Goal: Task Accomplishment & Management: Manage account settings

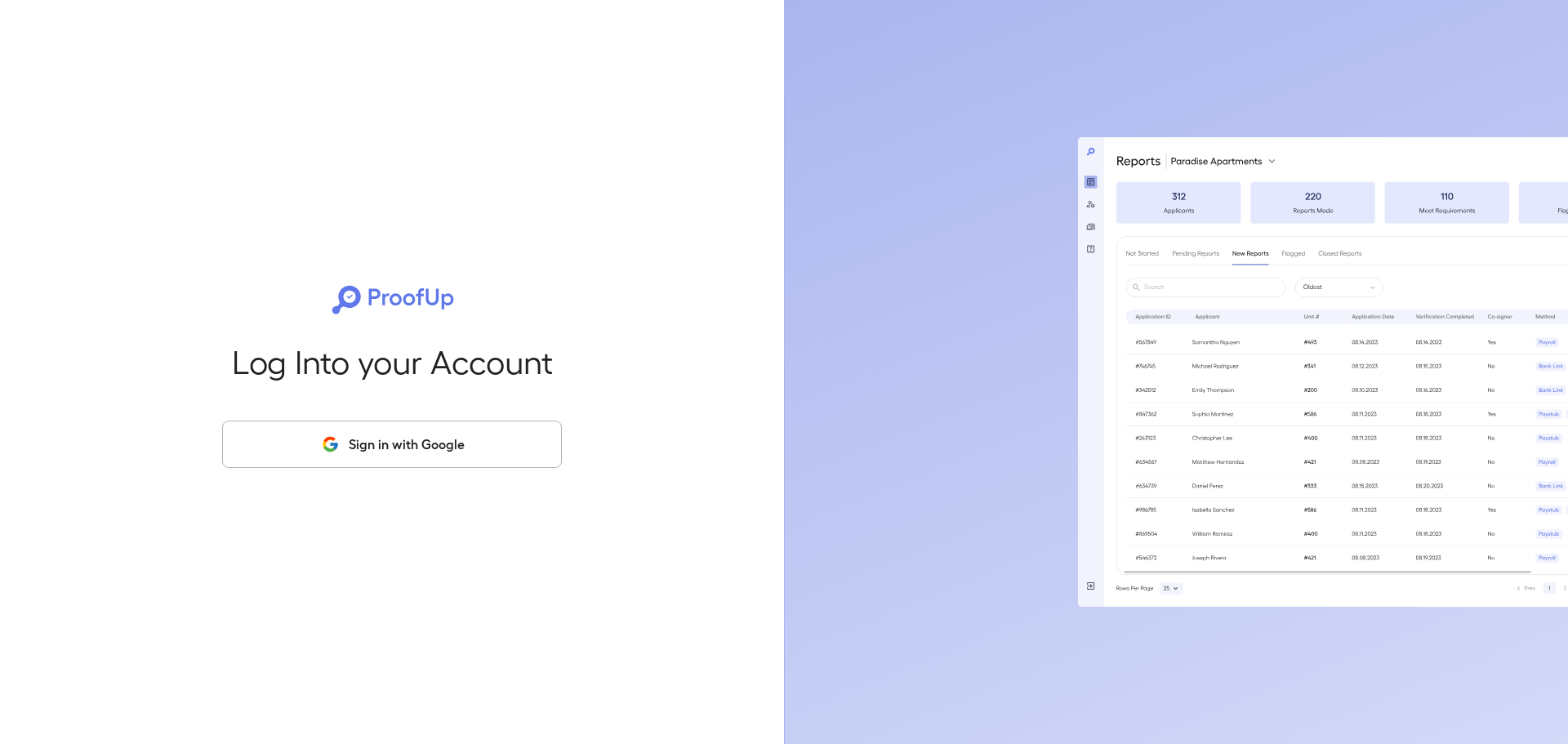
click at [482, 458] on button "Sign in with Google" at bounding box center [392, 444] width 339 height 48
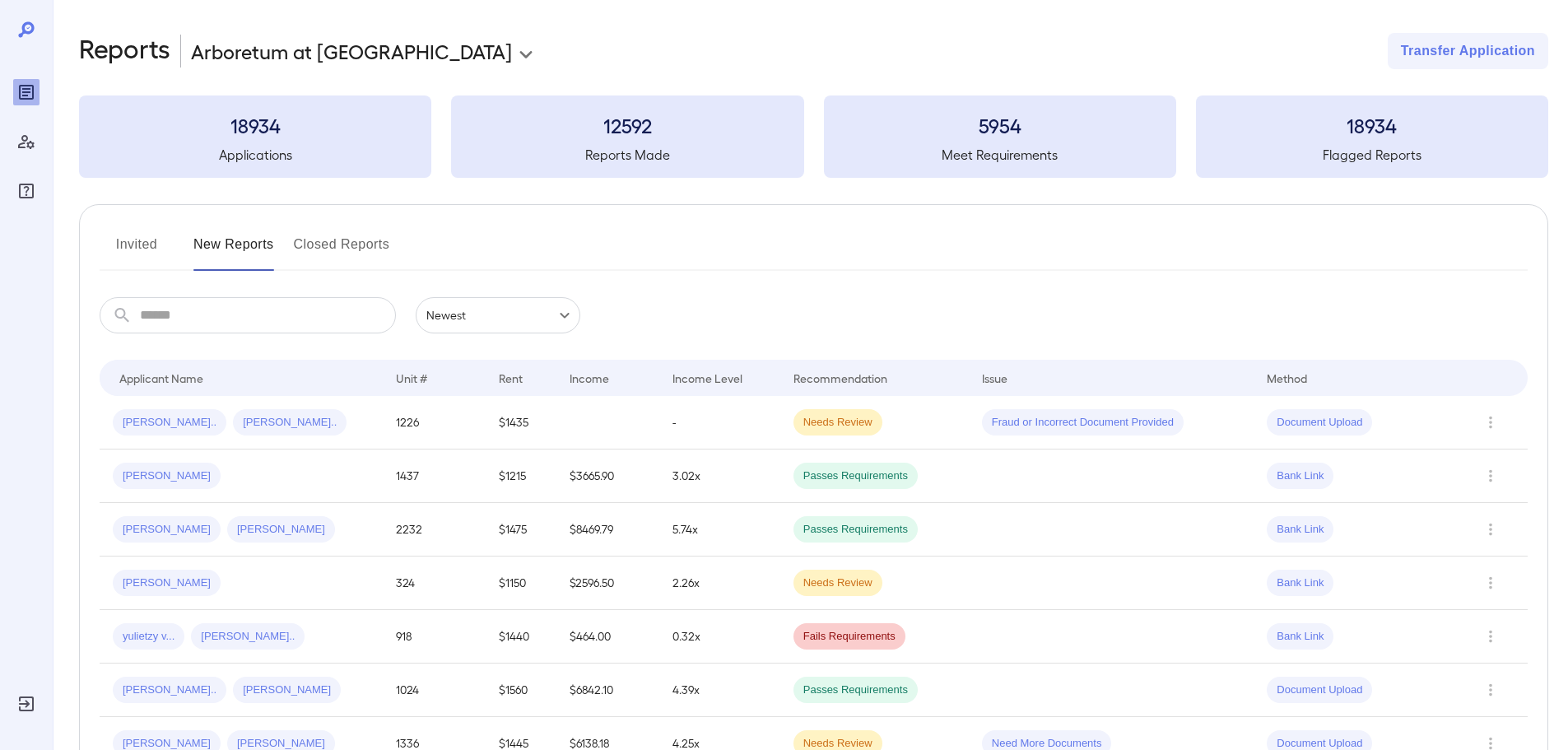
click at [147, 242] on button "Invited" at bounding box center [136, 252] width 74 height 40
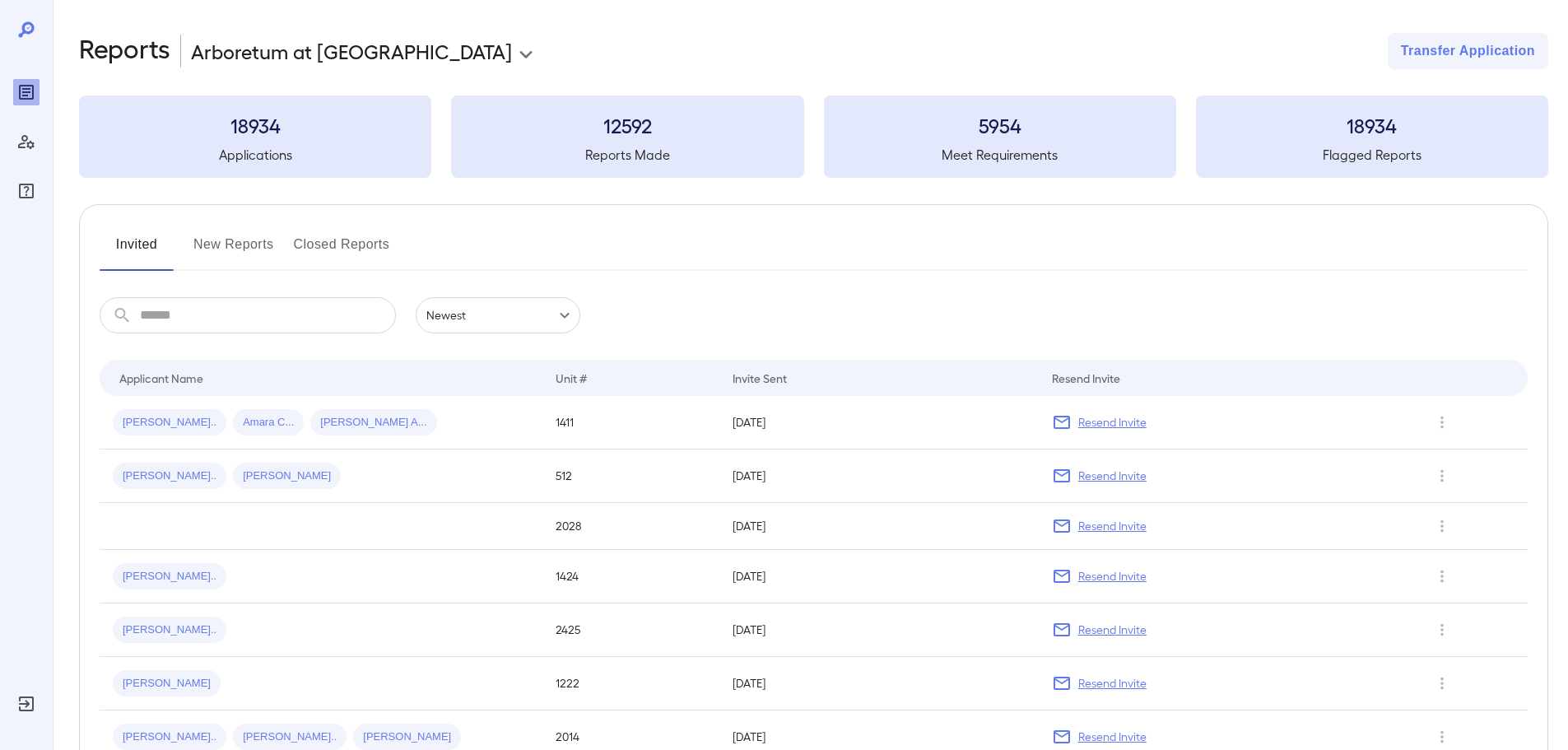
click at [218, 239] on button "New Reports" at bounding box center [233, 252] width 80 height 40
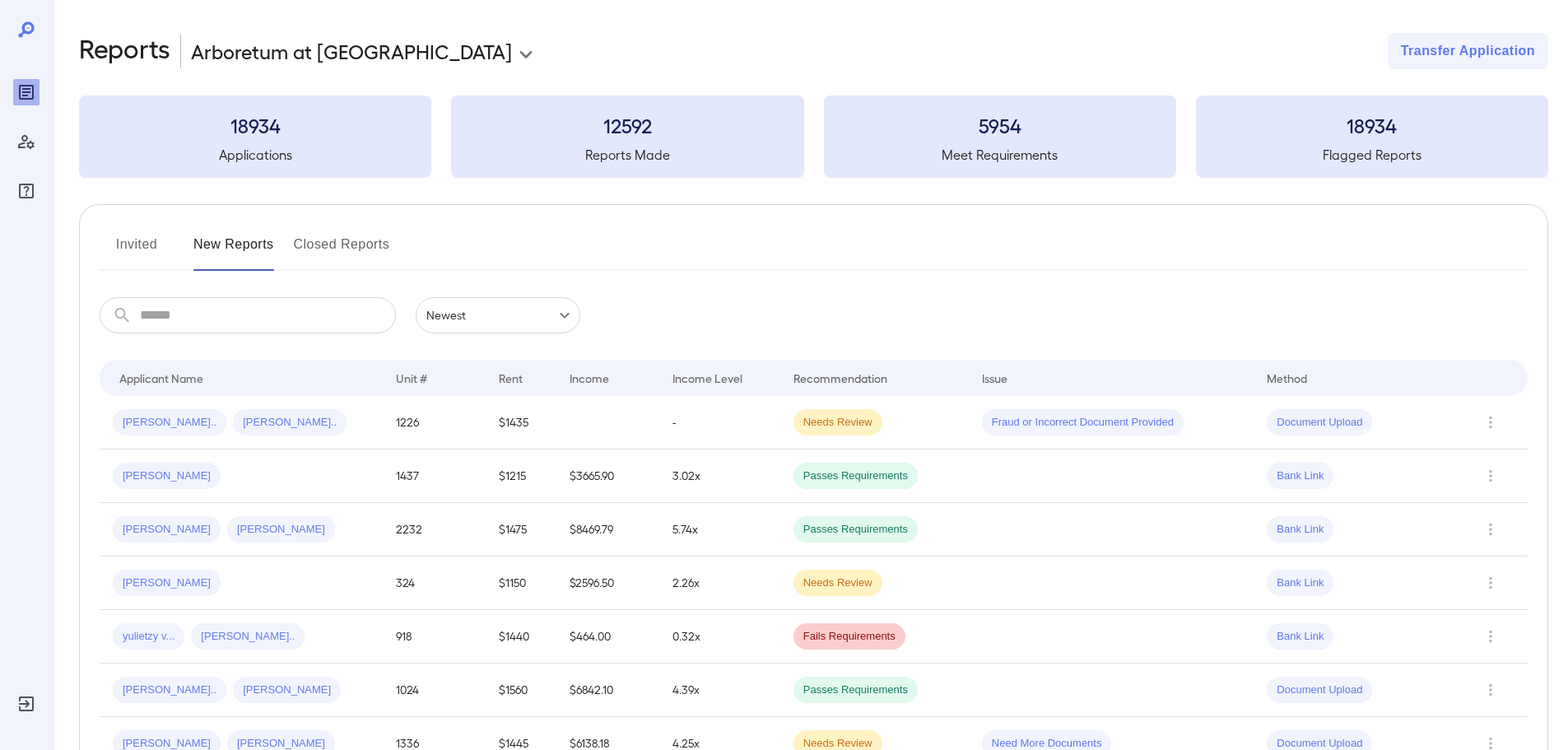
click at [127, 252] on button "Invited" at bounding box center [136, 252] width 74 height 40
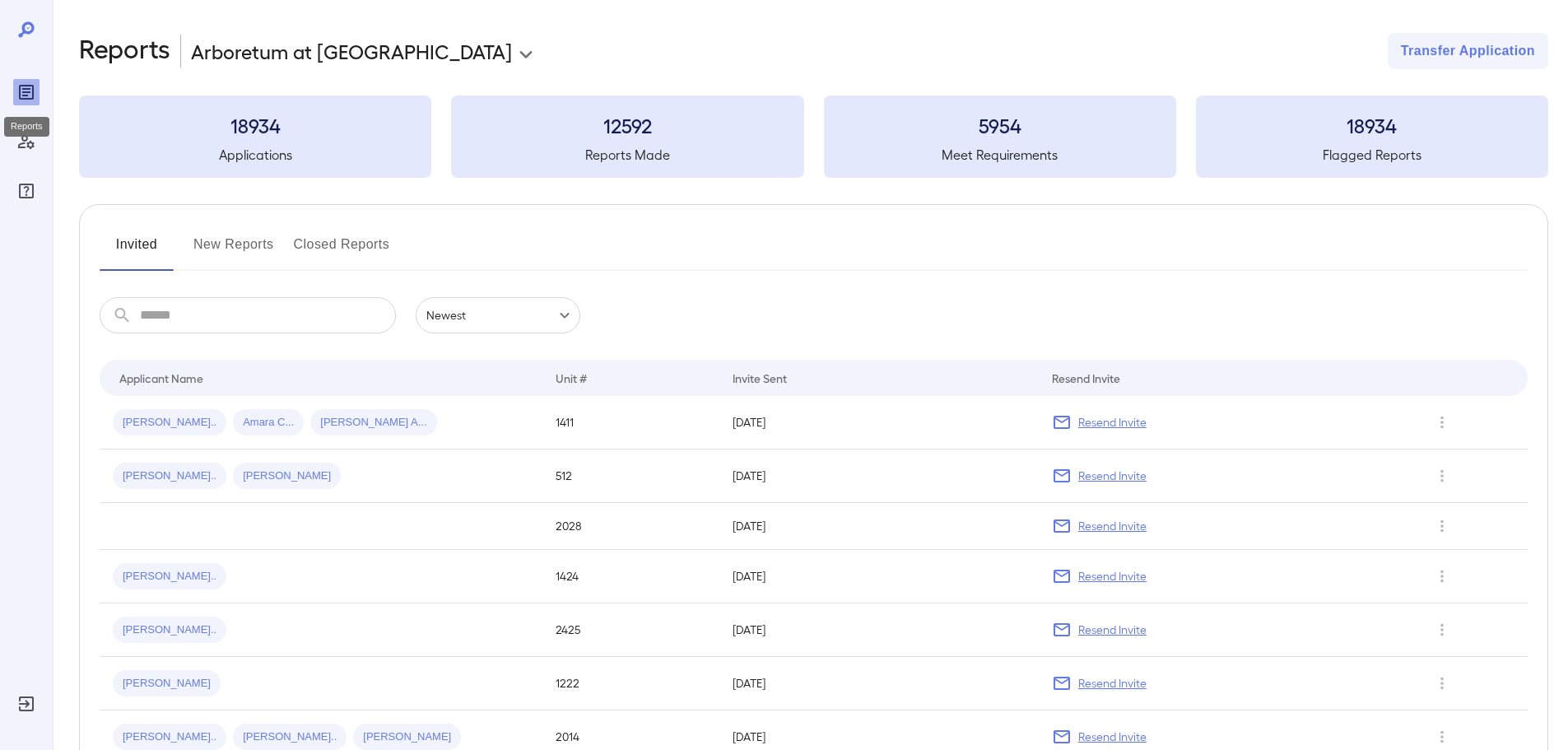
click at [27, 96] on icon "Reports" at bounding box center [26, 92] width 9 height 9
click at [27, 98] on icon "Reports" at bounding box center [26, 93] width 15 height 15
click at [265, 105] on div "18934 Applications" at bounding box center [255, 136] width 353 height 82
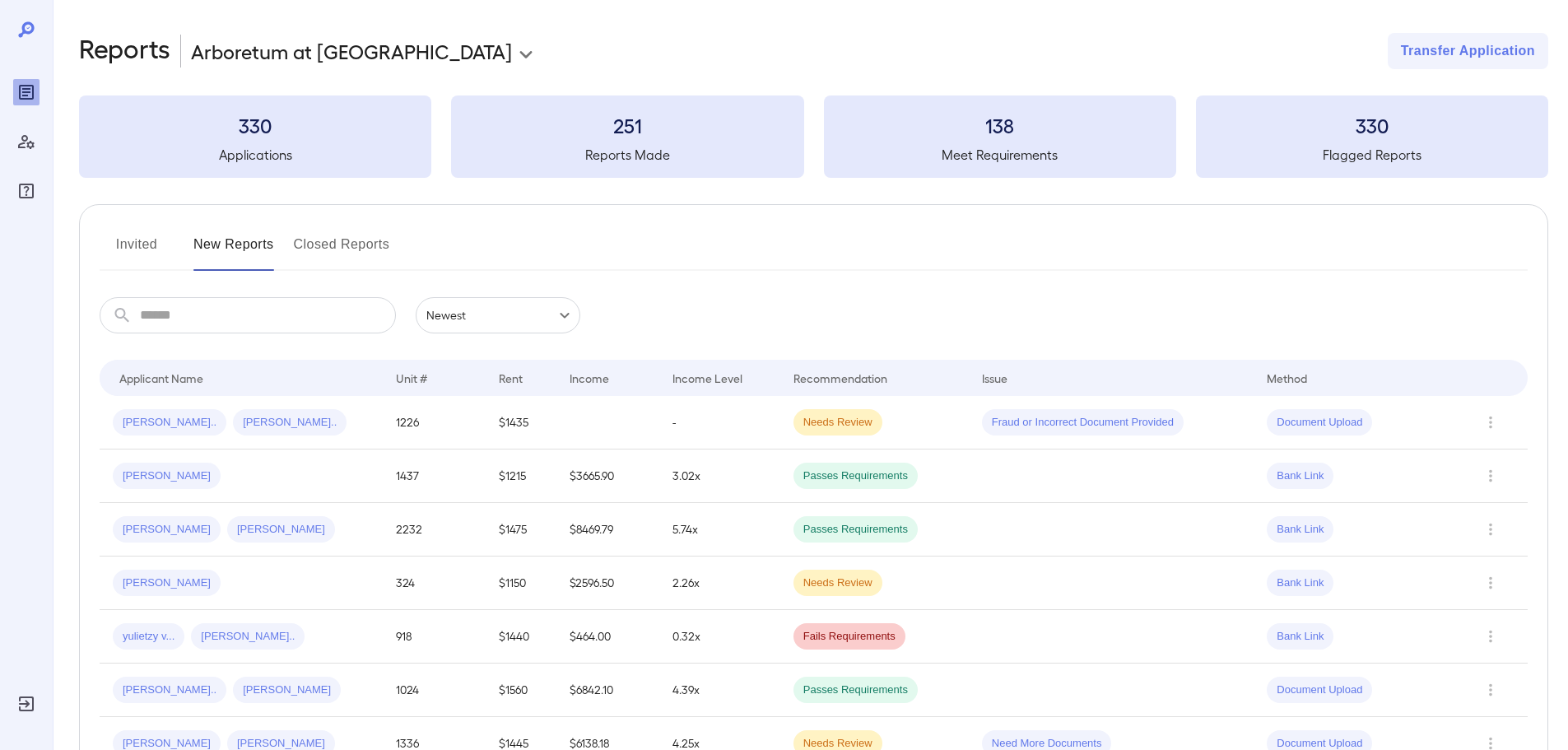
click at [146, 243] on button "Invited" at bounding box center [136, 252] width 74 height 40
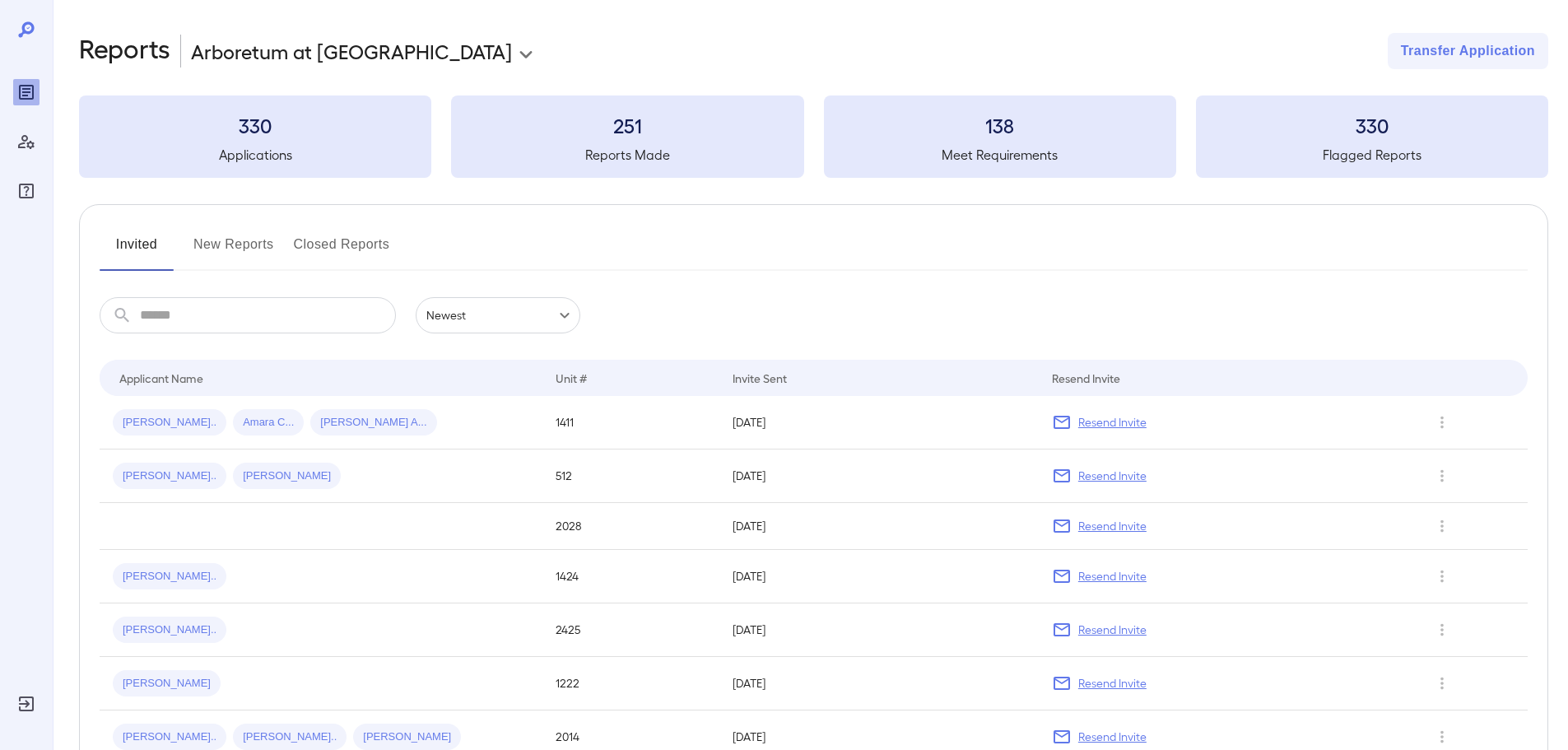
click at [660, 309] on div "​ ​ Newest ******" at bounding box center [813, 315] width 1428 height 36
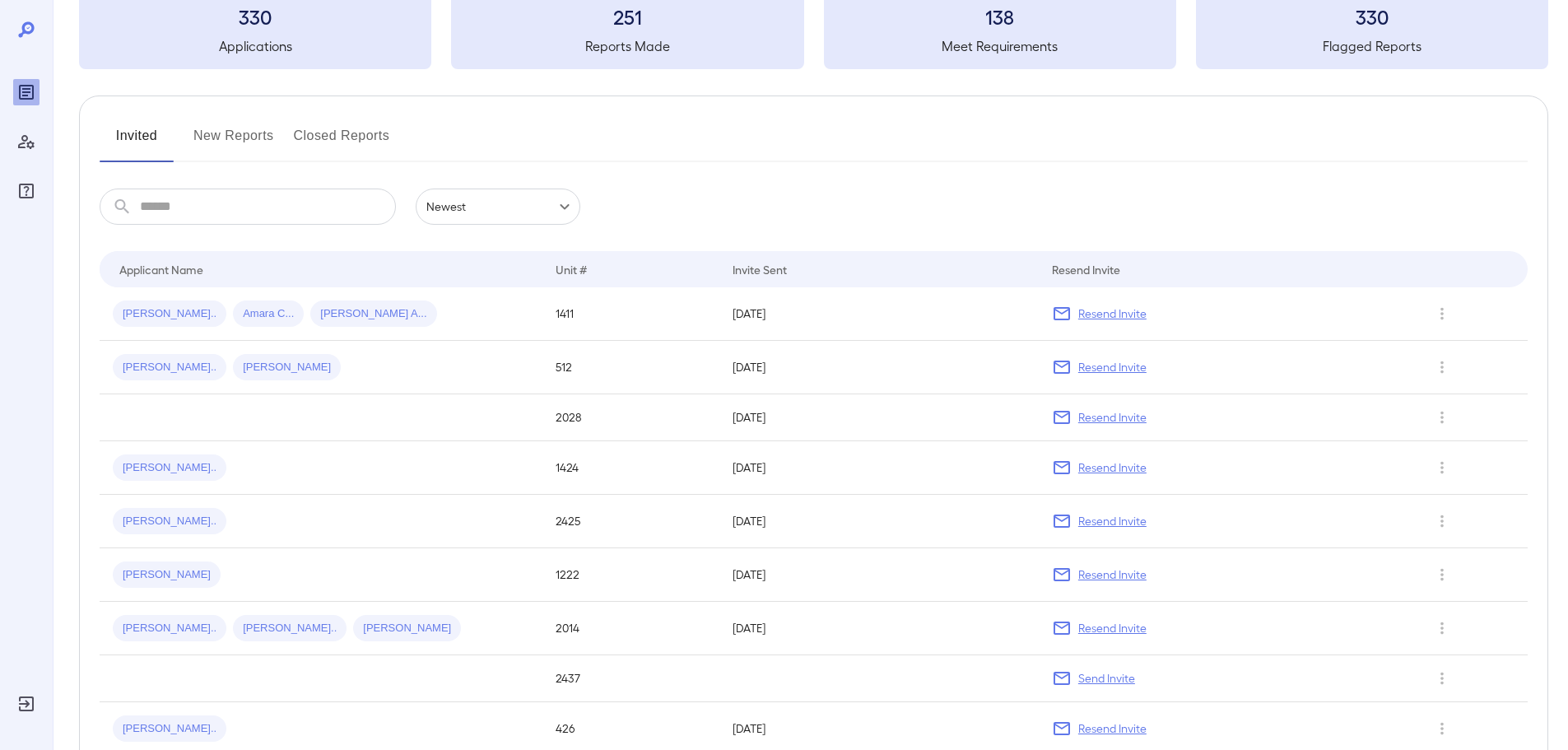
scroll to position [165, 0]
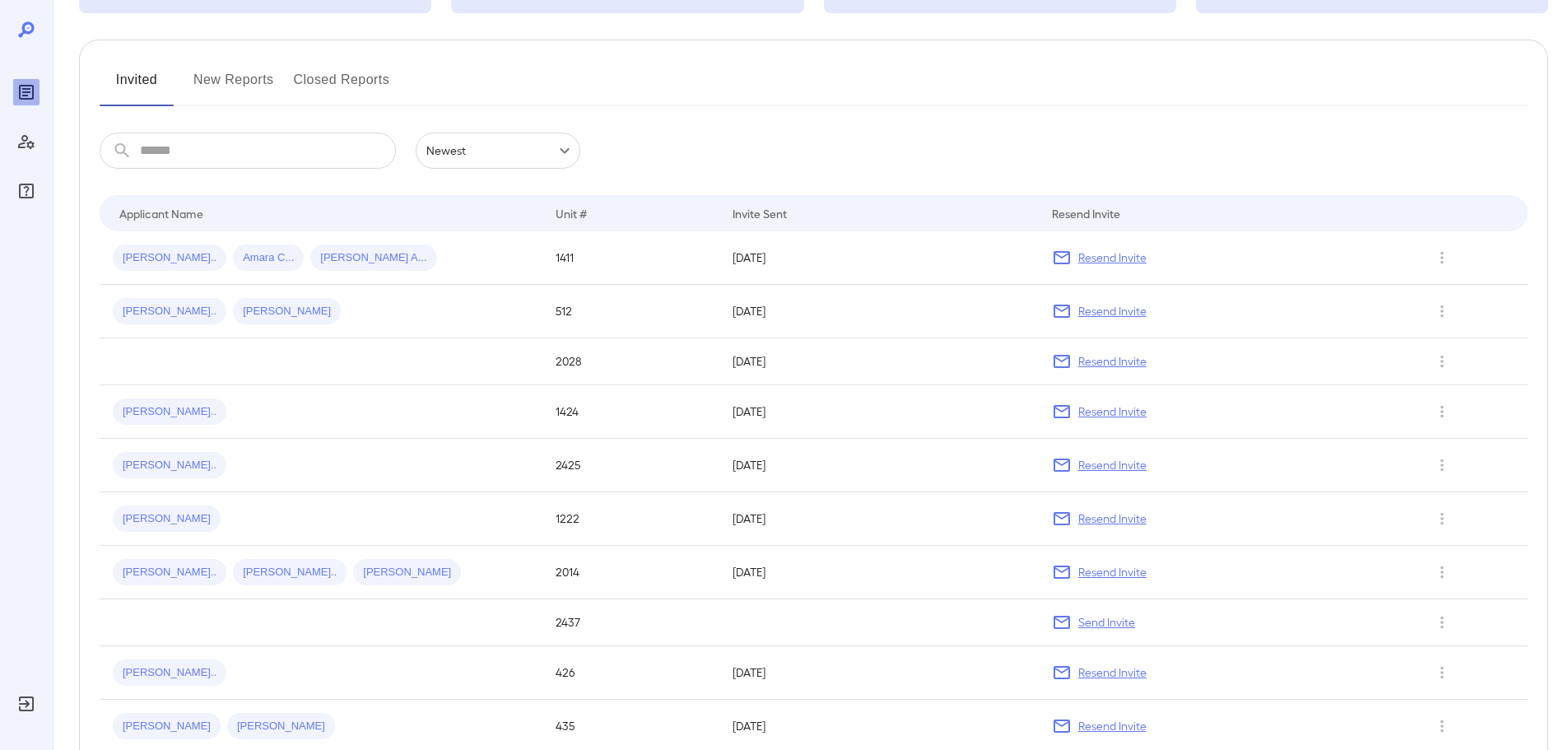
click at [267, 86] on button "New Reports" at bounding box center [233, 87] width 80 height 40
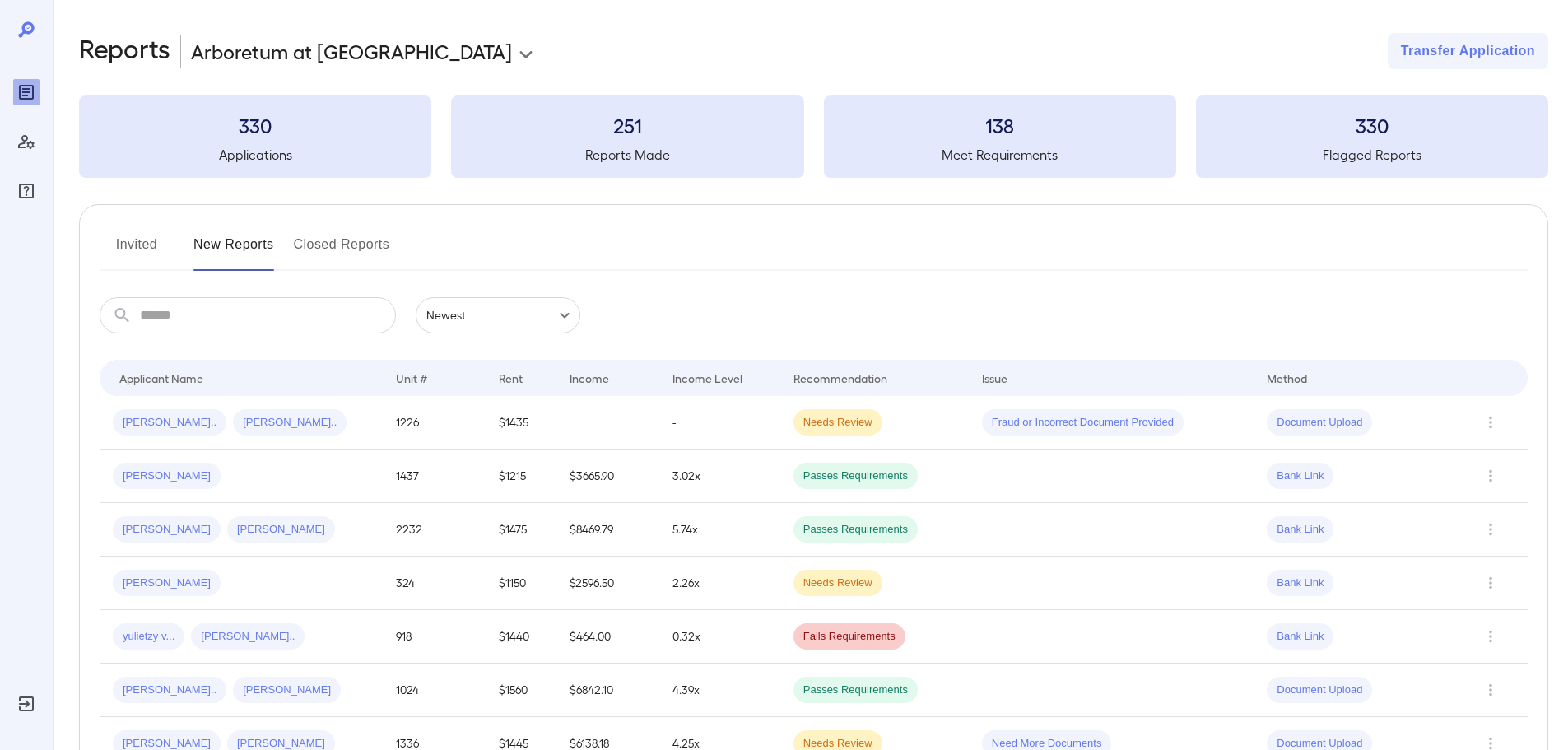
click at [135, 246] on button "Invited" at bounding box center [136, 252] width 74 height 40
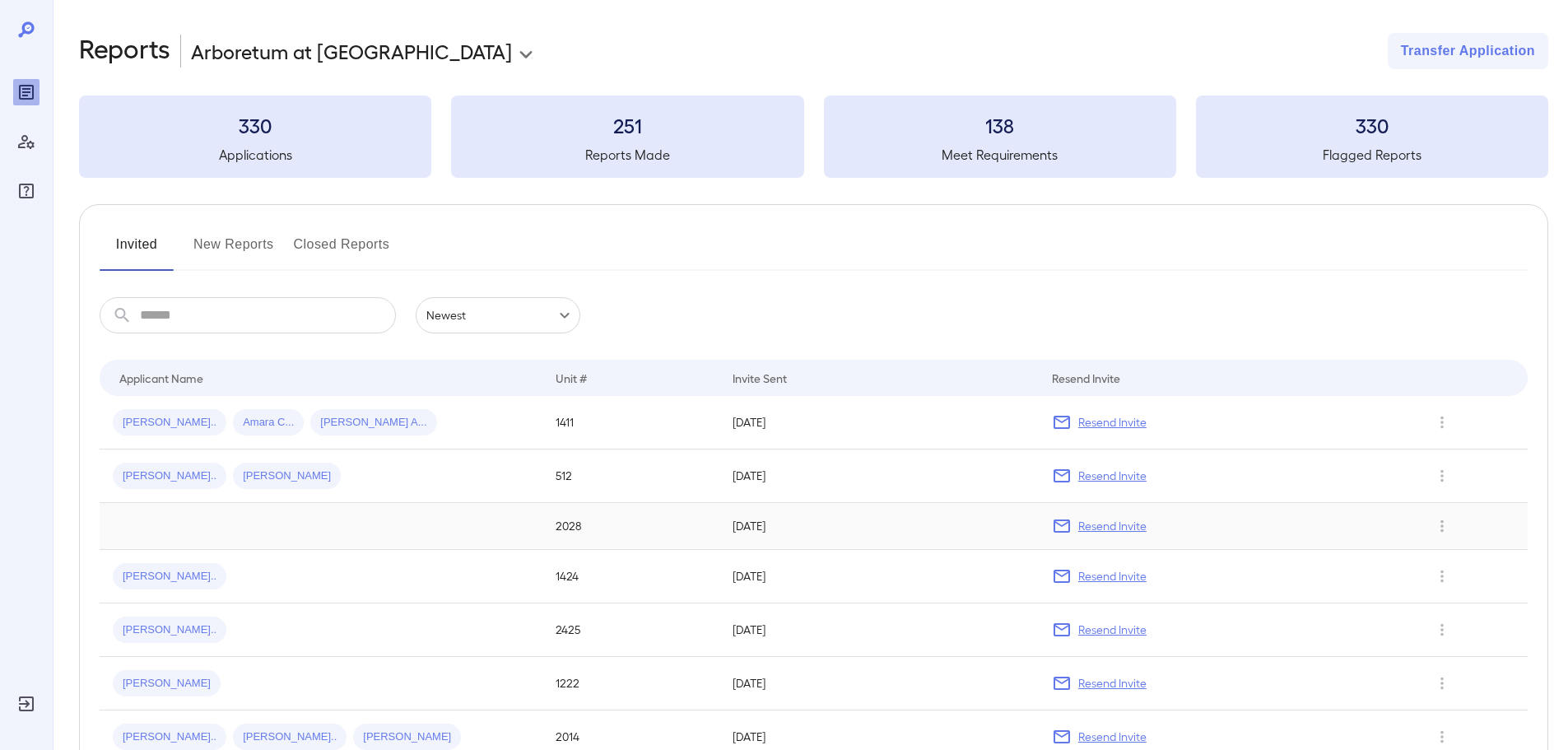
click at [573, 520] on td "2028" at bounding box center [630, 527] width 177 height 47
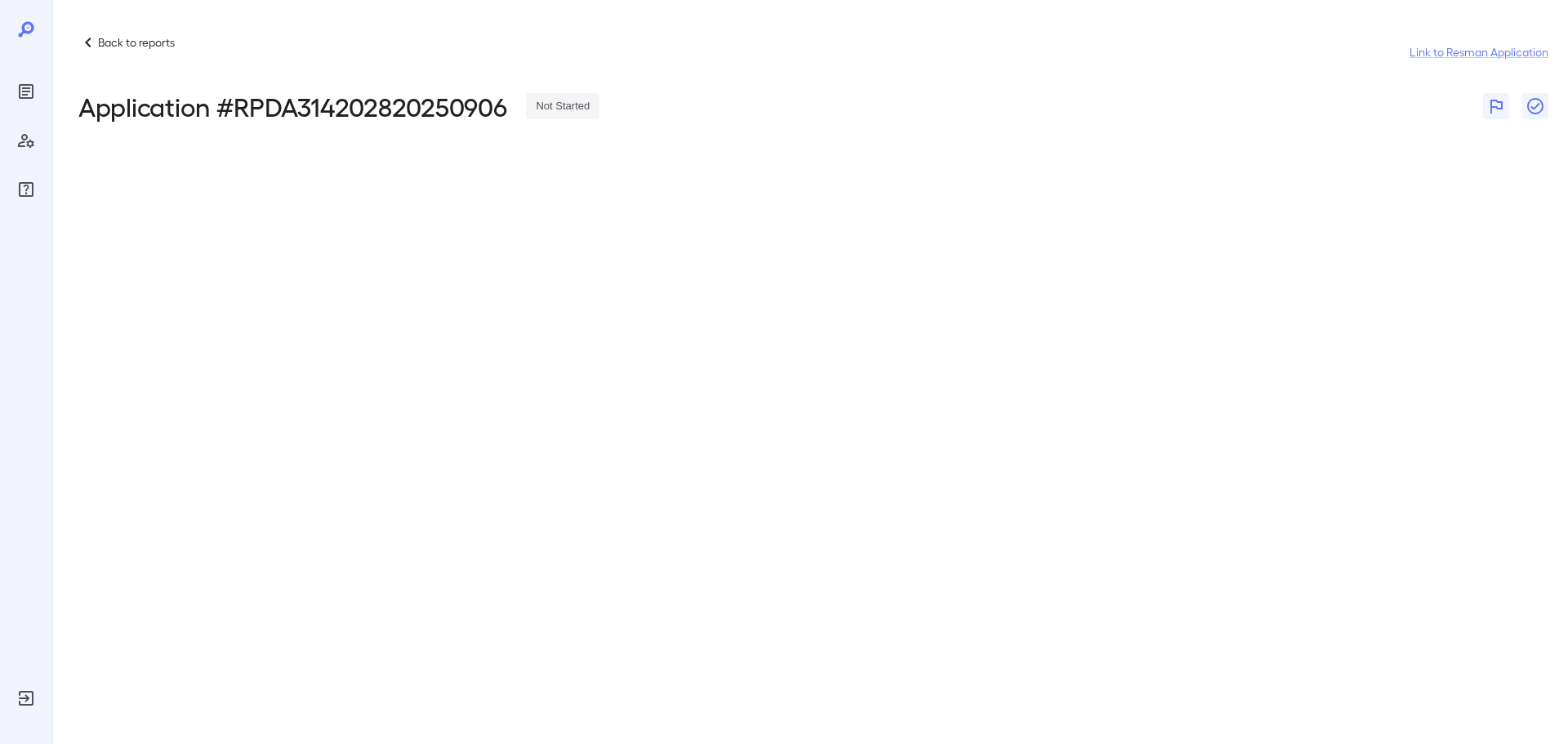
click at [113, 36] on p "Back to reports" at bounding box center [136, 42] width 77 height 16
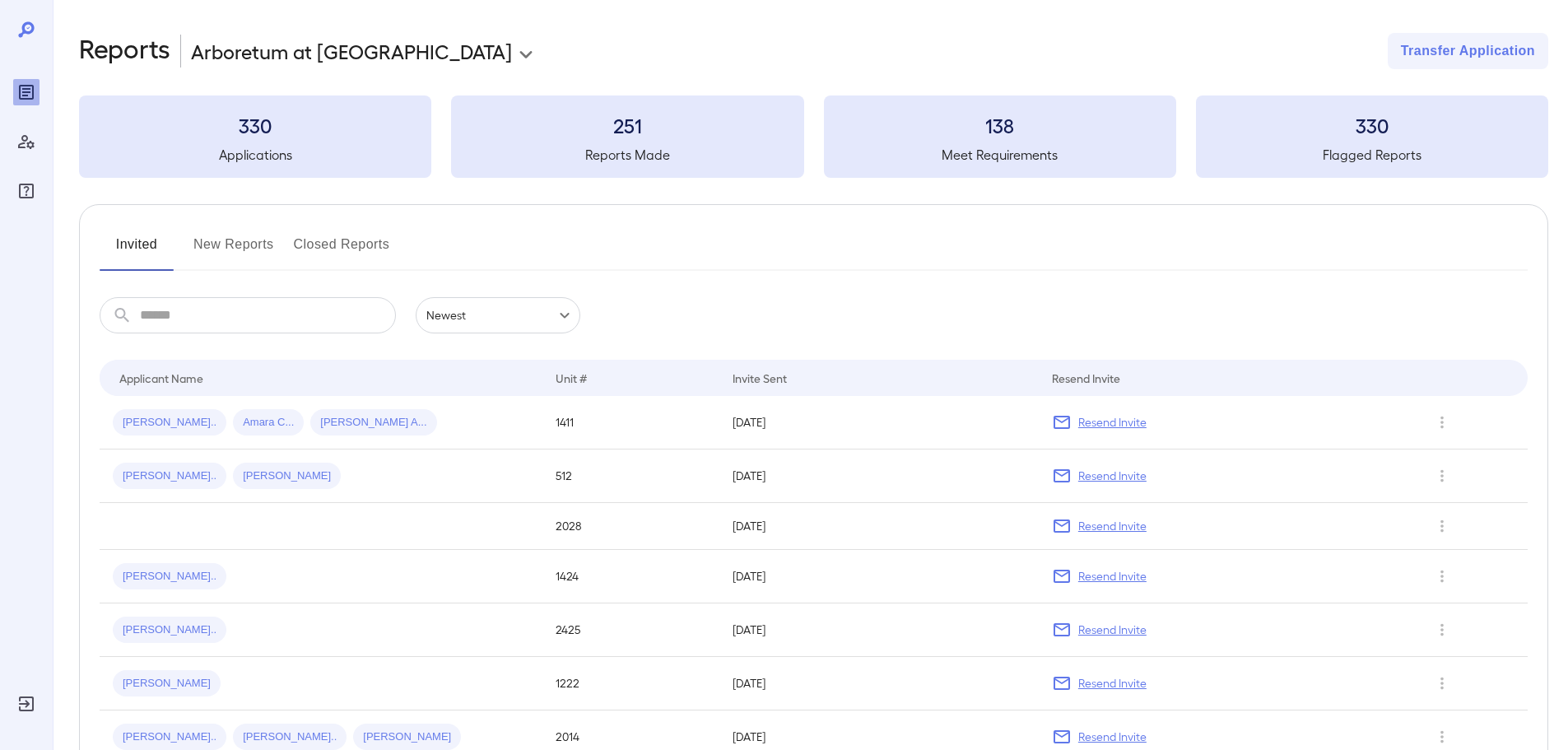
click at [16, 146] on div "Manage Users" at bounding box center [26, 142] width 26 height 26
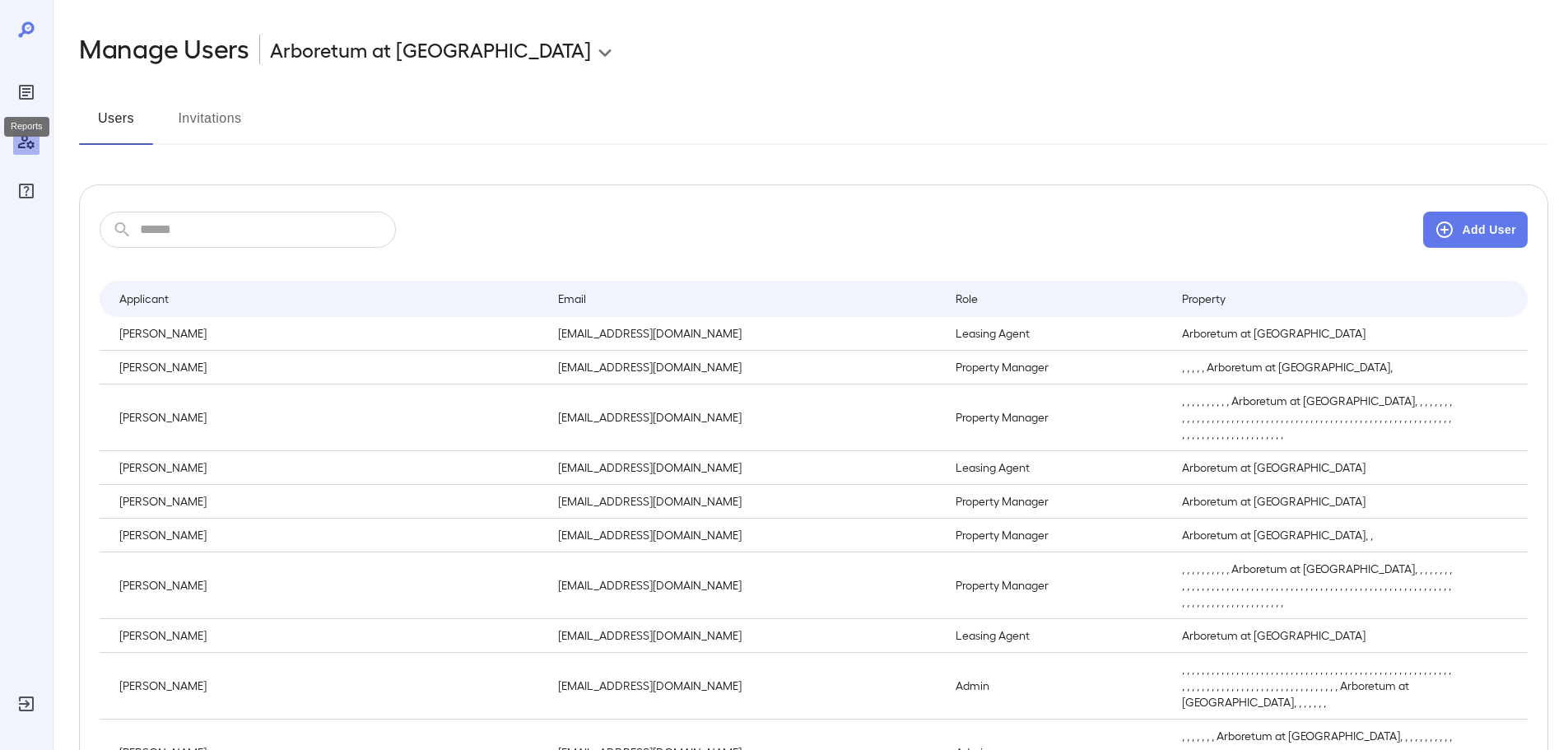
click at [28, 93] on icon "Reports" at bounding box center [26, 92] width 9 height 9
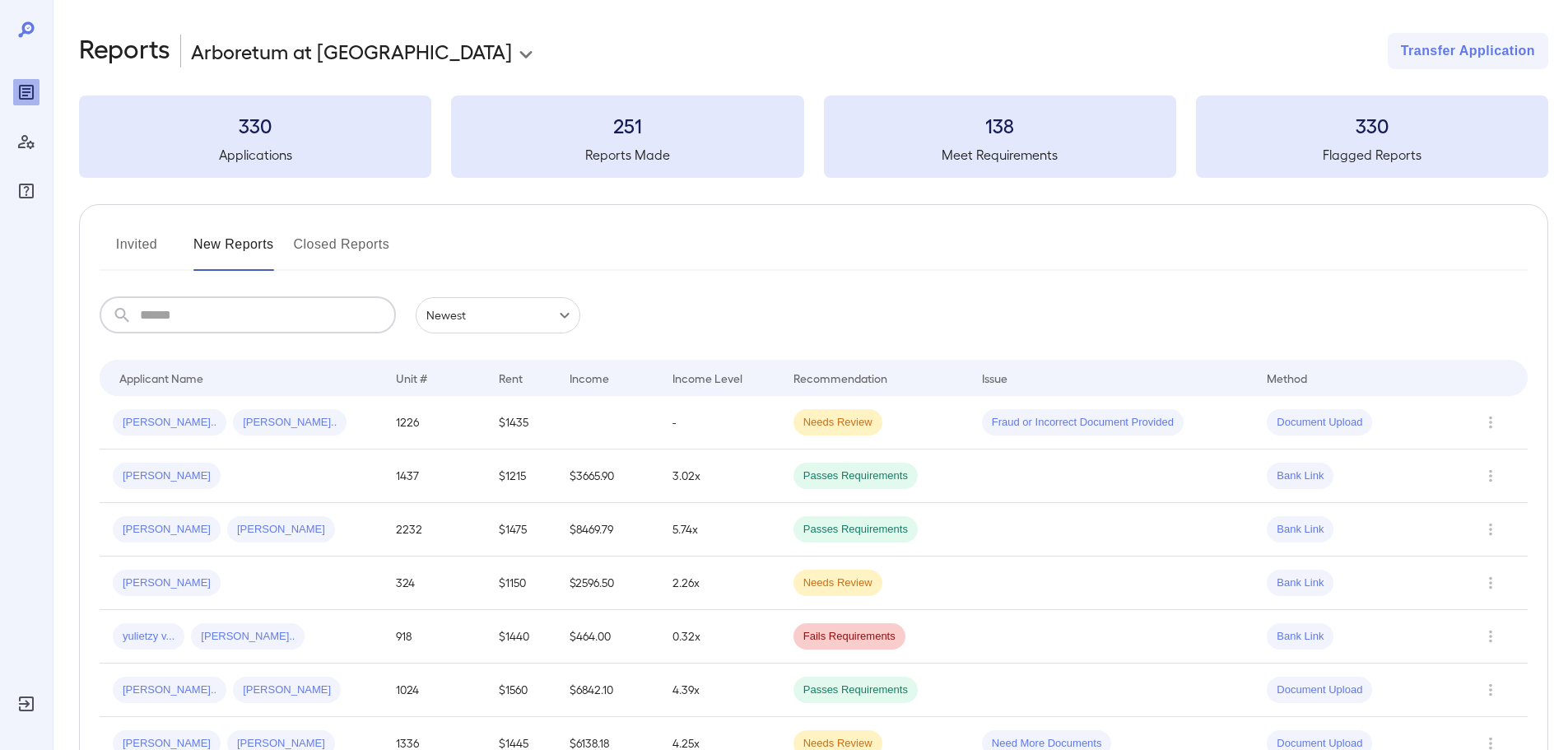
click at [234, 312] on input "text" at bounding box center [267, 315] width 256 height 36
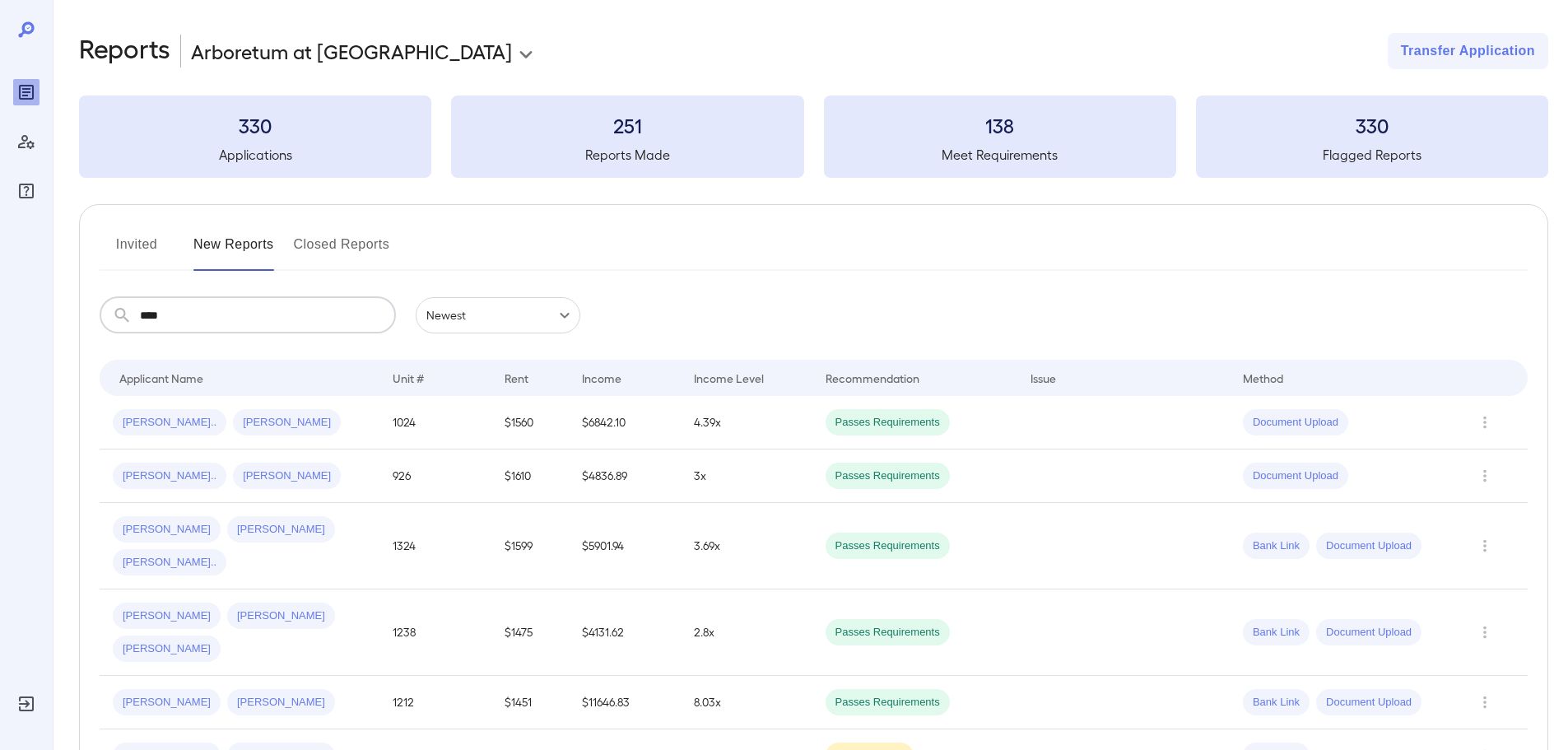
type input "****"
click at [176, 247] on div "Invited New Reports Closed Reports" at bounding box center [813, 252] width 1428 height 40
click at [155, 242] on button "Invited" at bounding box center [136, 252] width 74 height 40
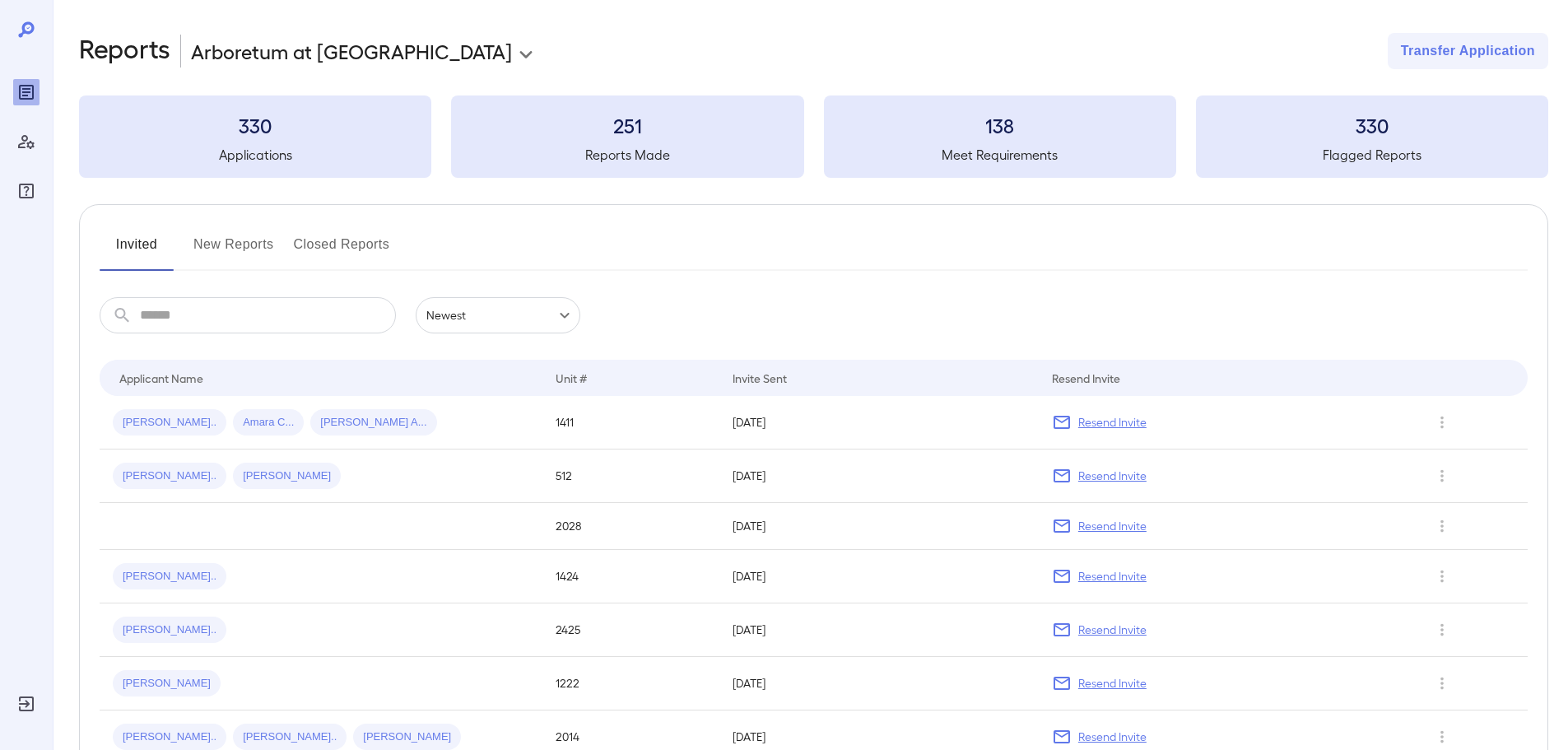
click at [221, 312] on input "text" at bounding box center [267, 315] width 256 height 36
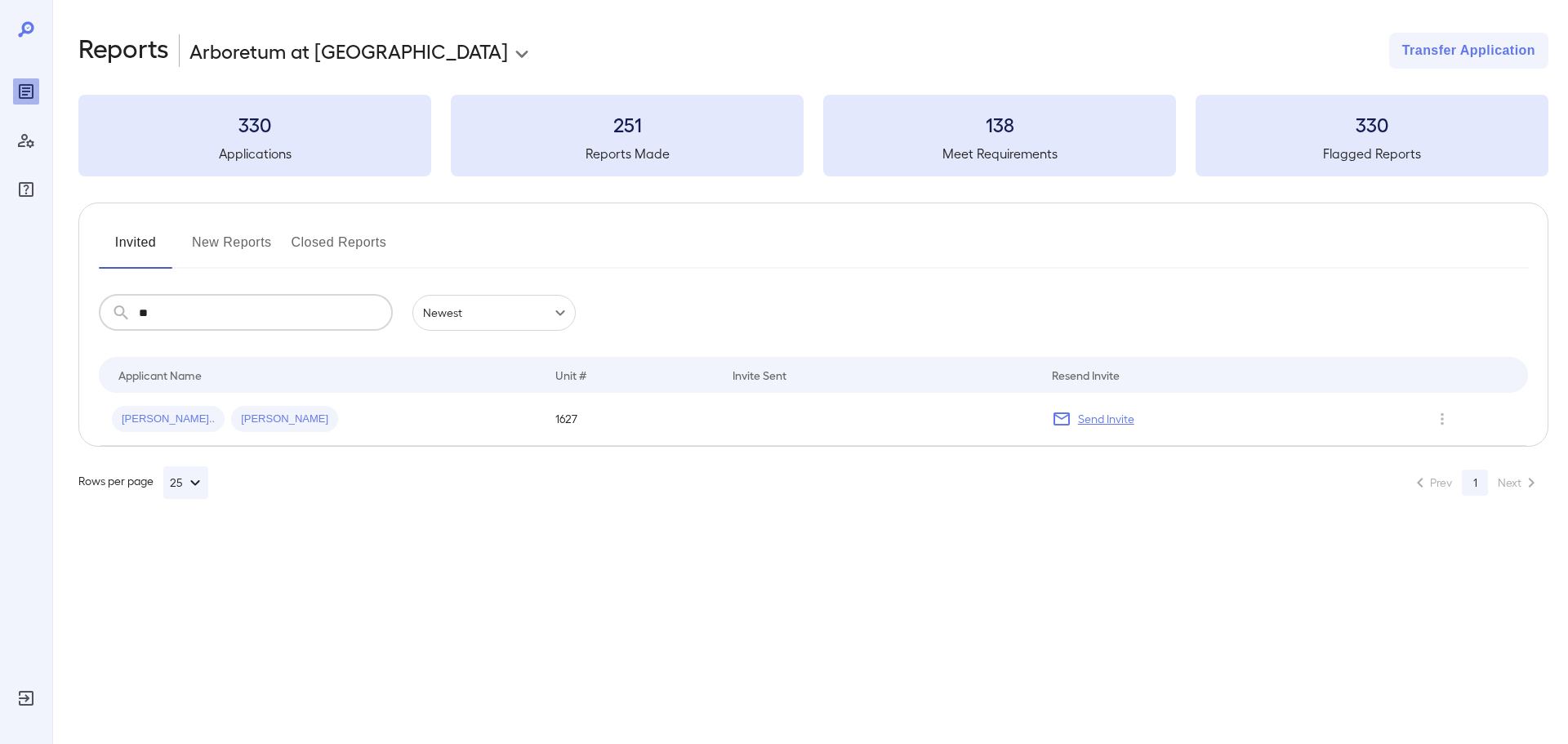
type input "*"
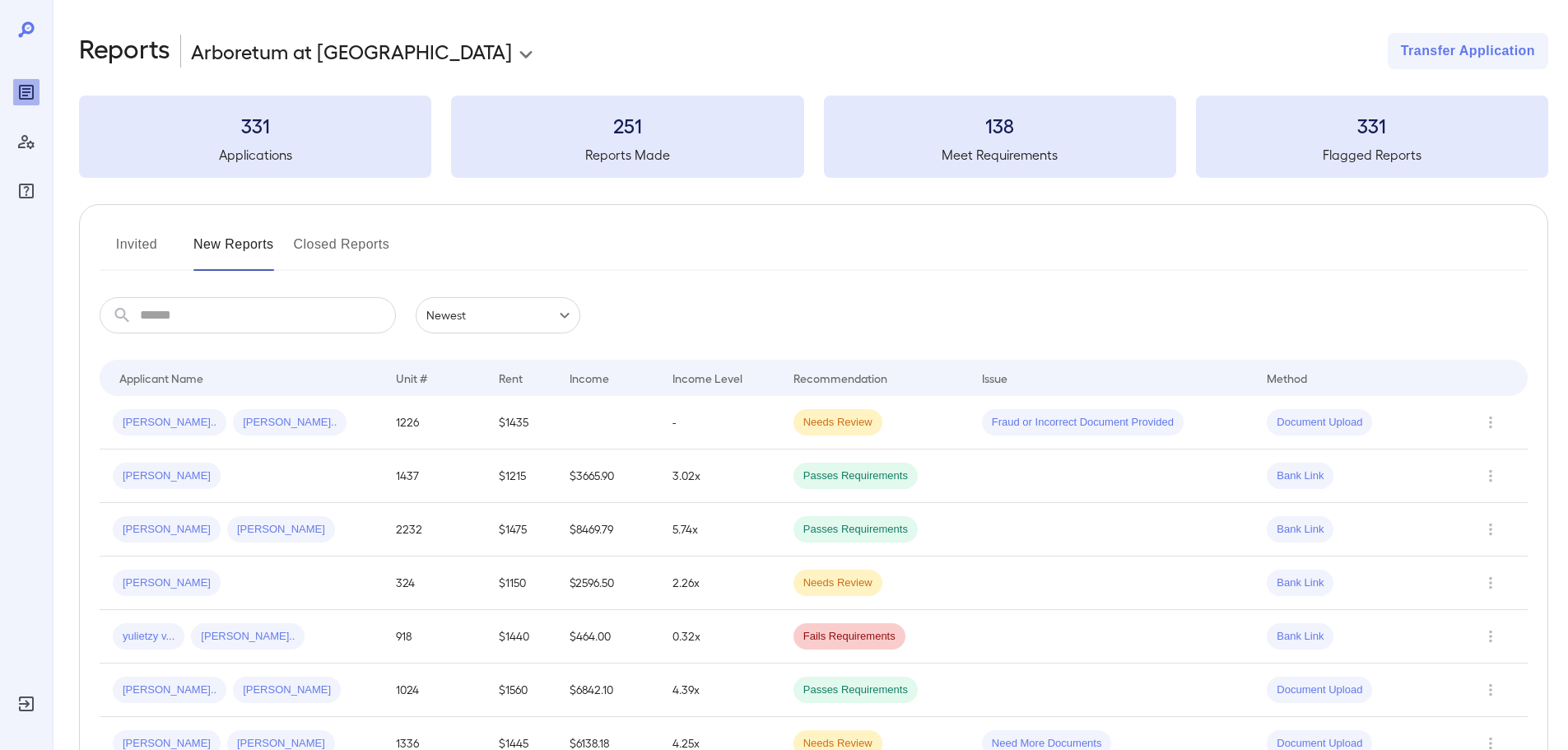
click at [150, 245] on button "Invited" at bounding box center [136, 252] width 74 height 40
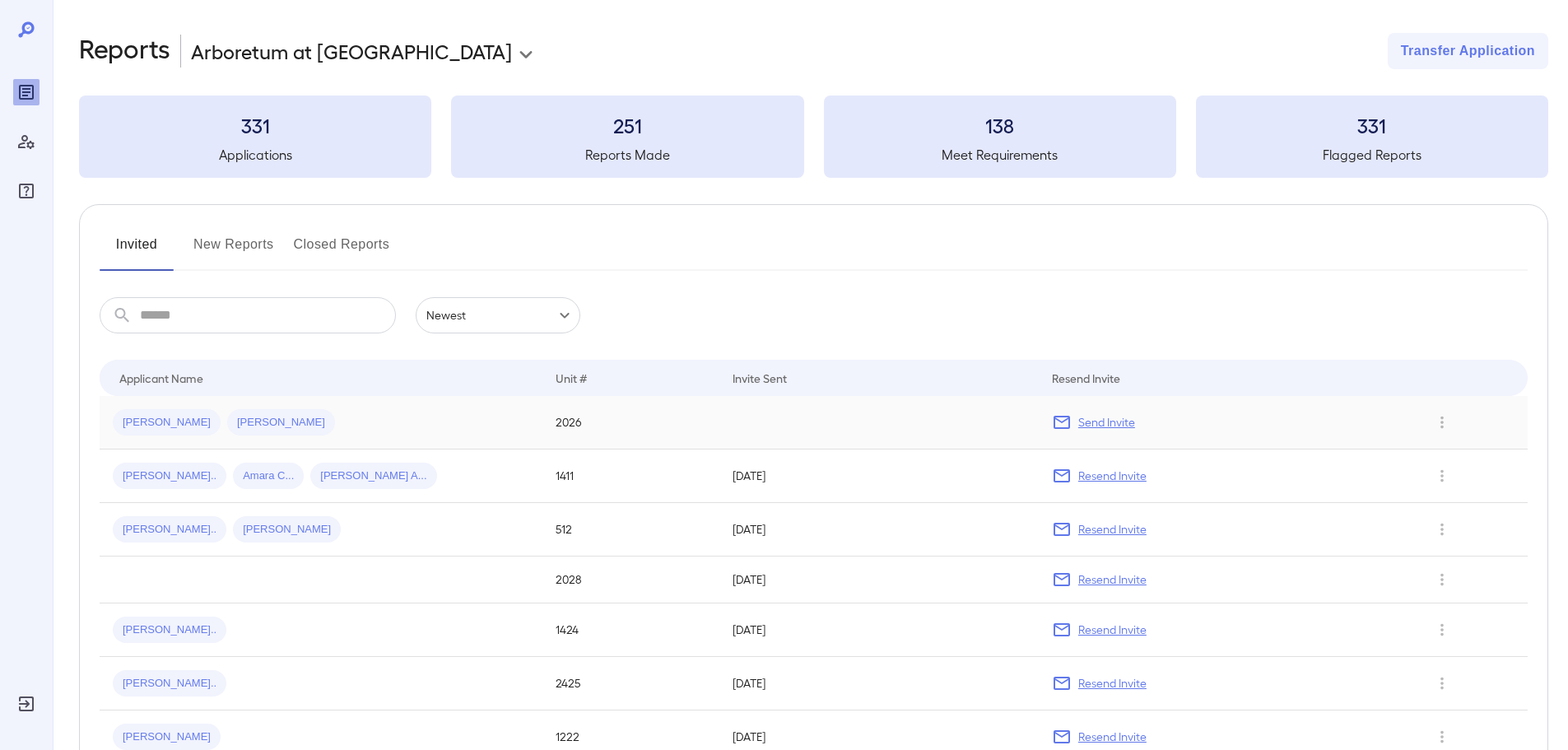
click at [273, 408] on td "Felix R... Carlos D..." at bounding box center [320, 423] width 442 height 54
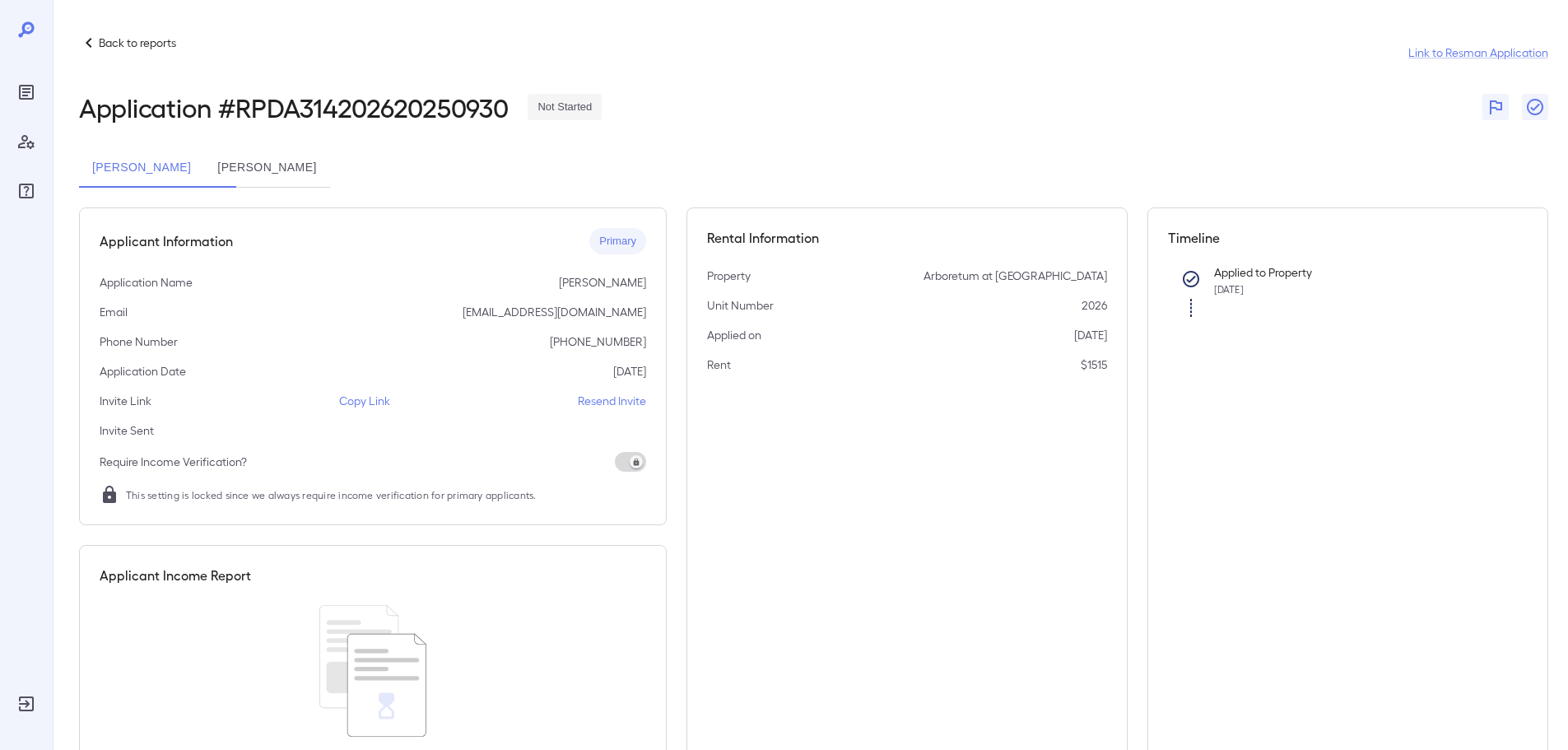
click at [374, 400] on p "Copy Link" at bounding box center [365, 400] width 51 height 16
click at [382, 395] on p "Copy Link" at bounding box center [365, 400] width 51 height 16
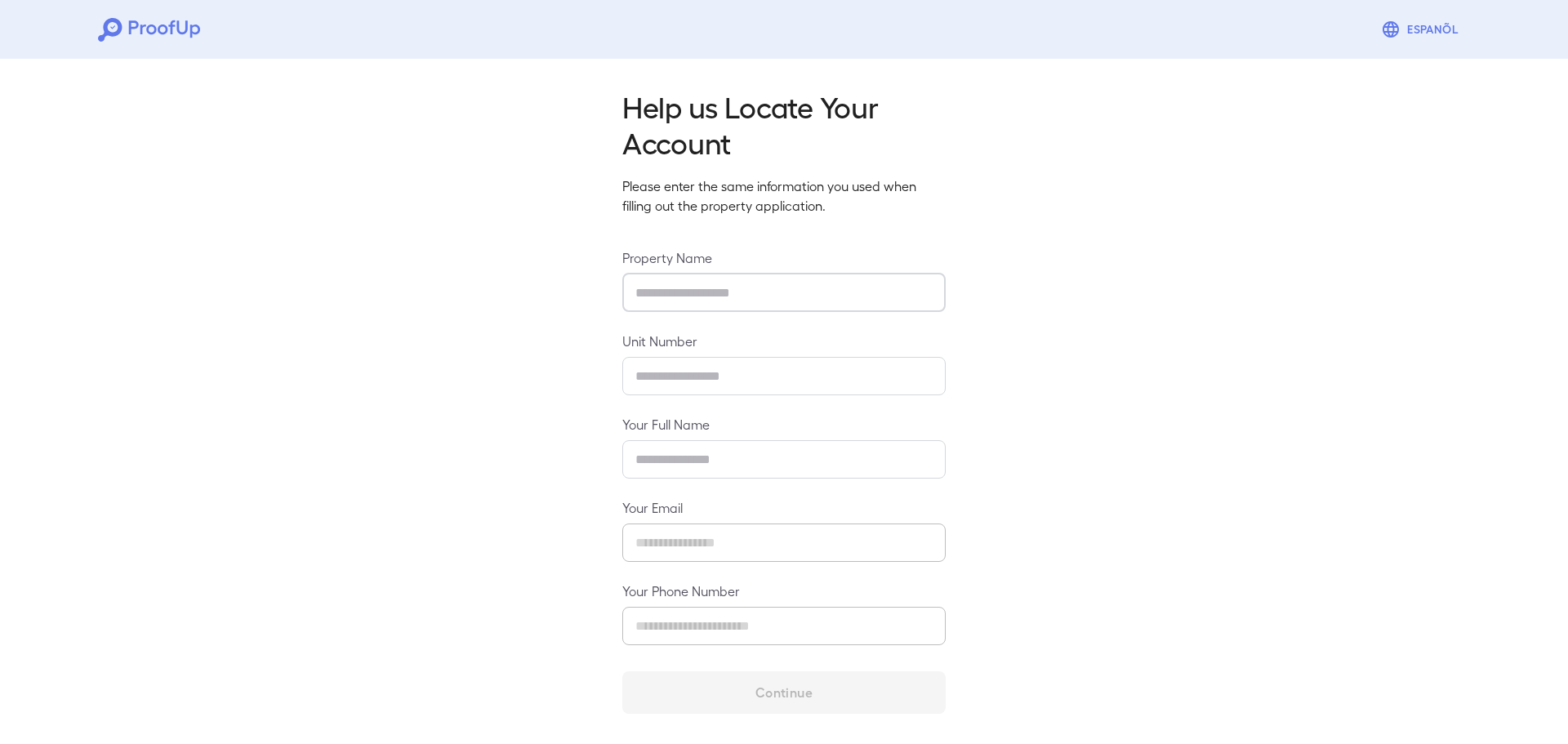
click at [700, 301] on input "text" at bounding box center [784, 293] width 324 height 38
click at [1023, 268] on div "Help us Locate Your Account Please enter the same information you used when fil…" at bounding box center [784, 396] width 1568 height 688
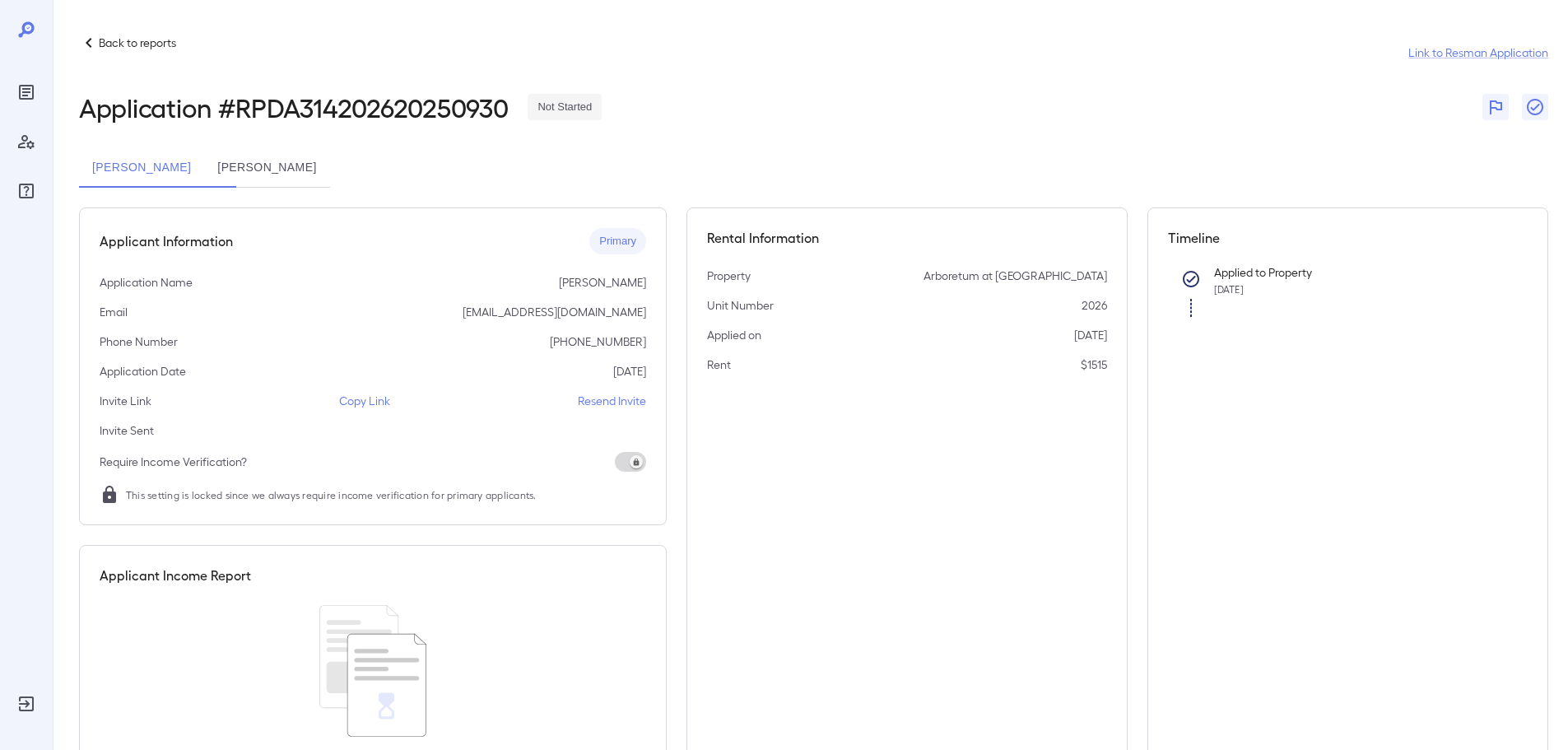
click at [581, 174] on div "[PERSON_NAME] [PERSON_NAME] [PERSON_NAME]" at bounding box center [814, 168] width 1469 height 40
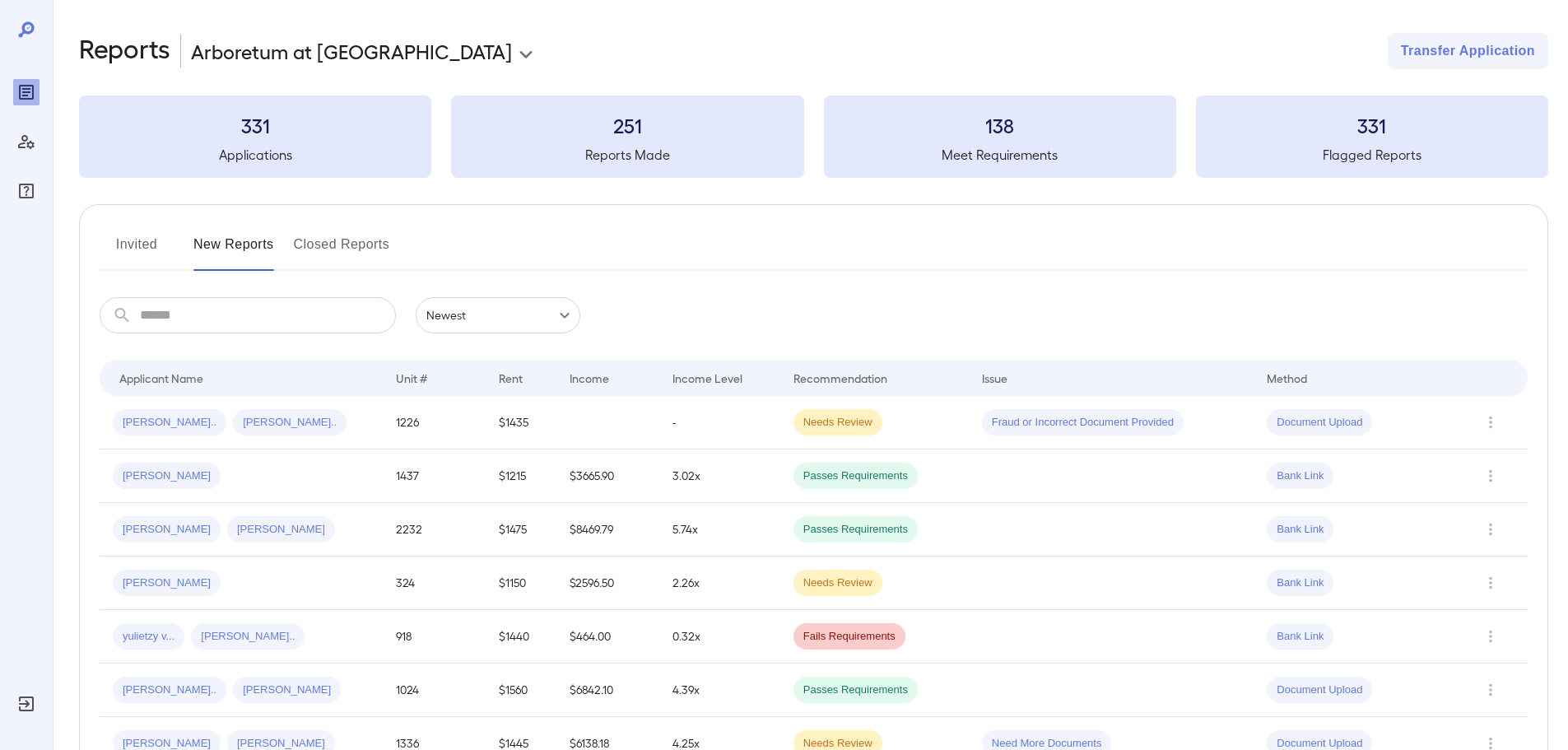
click at [150, 232] on button "Invited" at bounding box center [136, 252] width 74 height 40
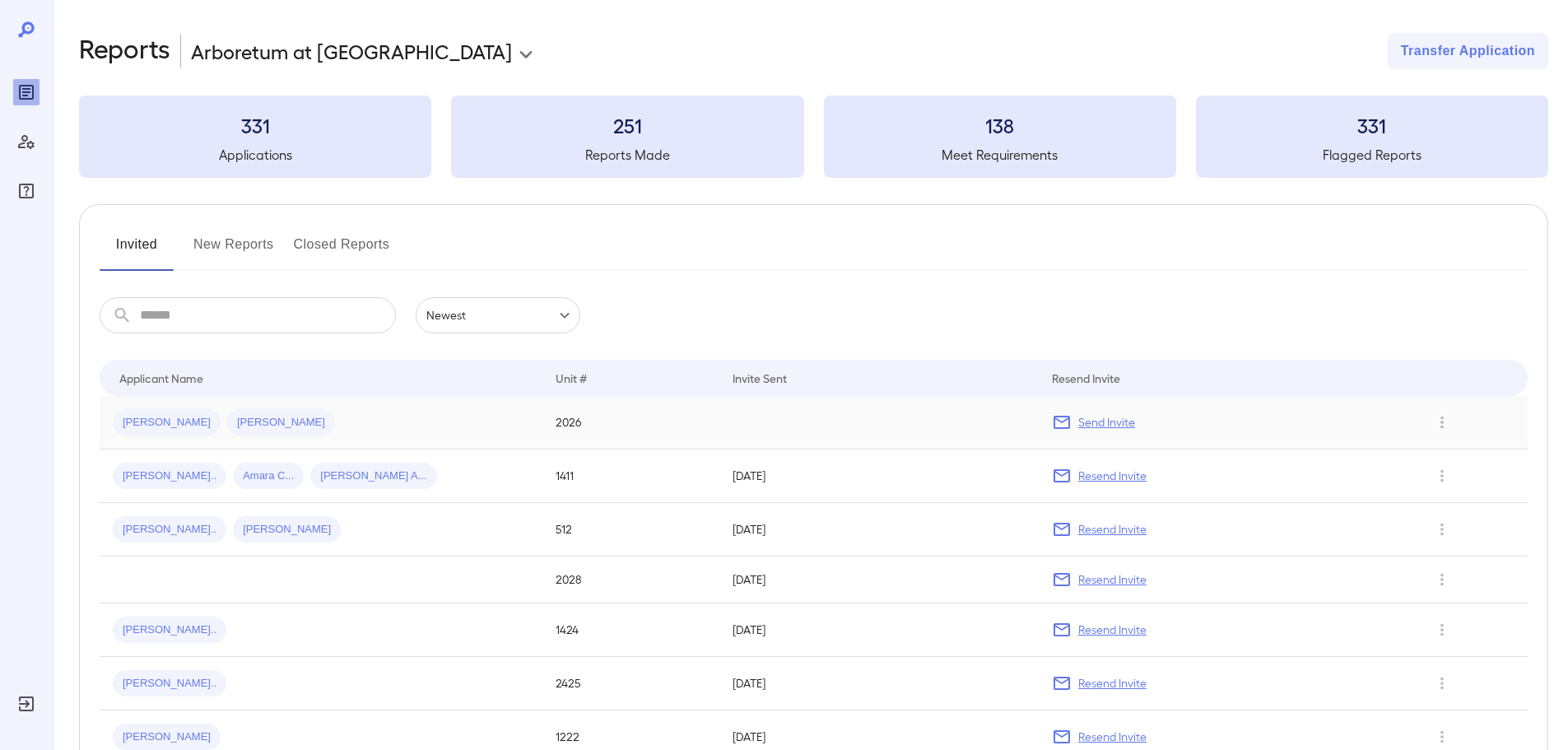
click at [227, 423] on span "[PERSON_NAME]" at bounding box center [281, 423] width 108 height 16
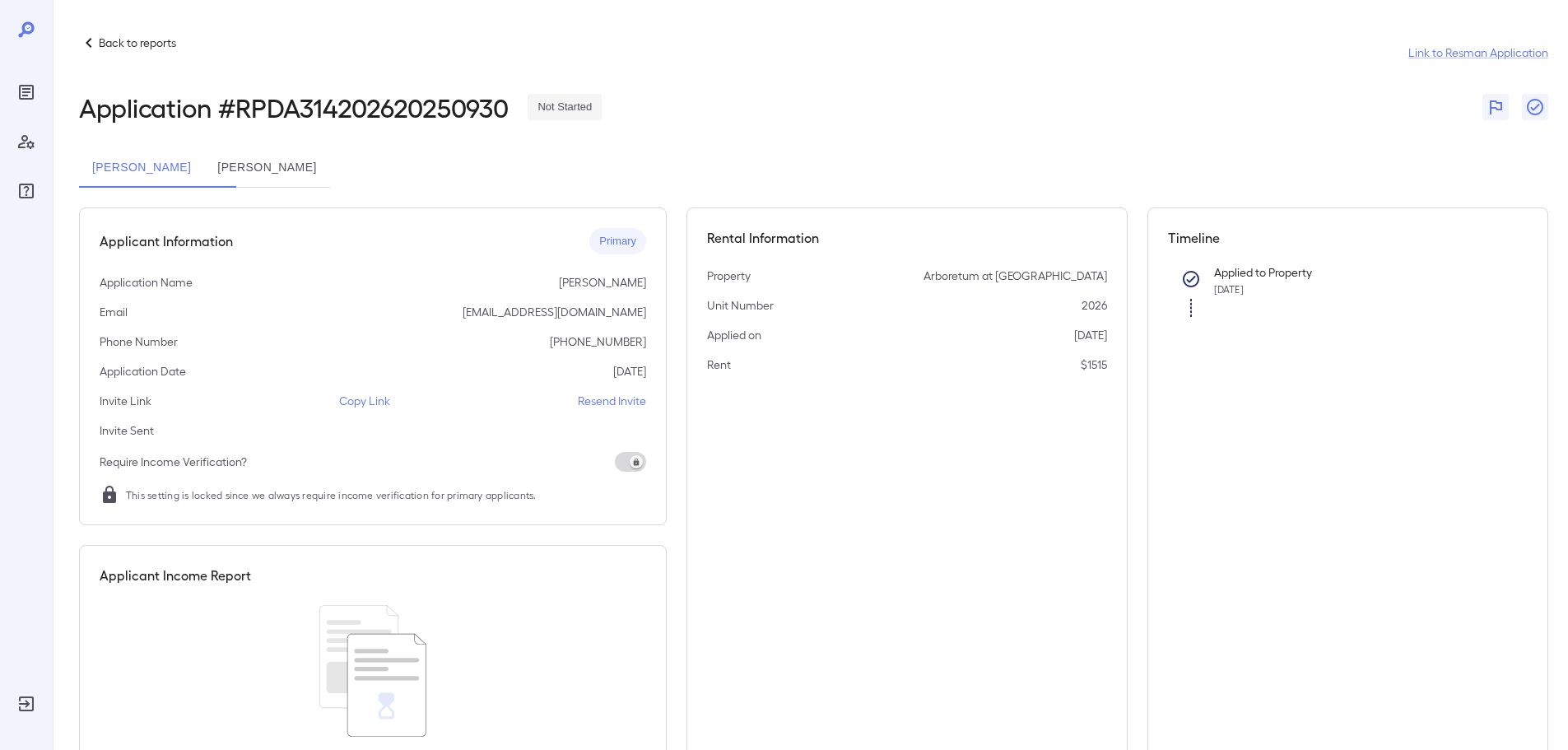
click at [329, 165] on button "[PERSON_NAME]" at bounding box center [267, 168] width 125 height 40
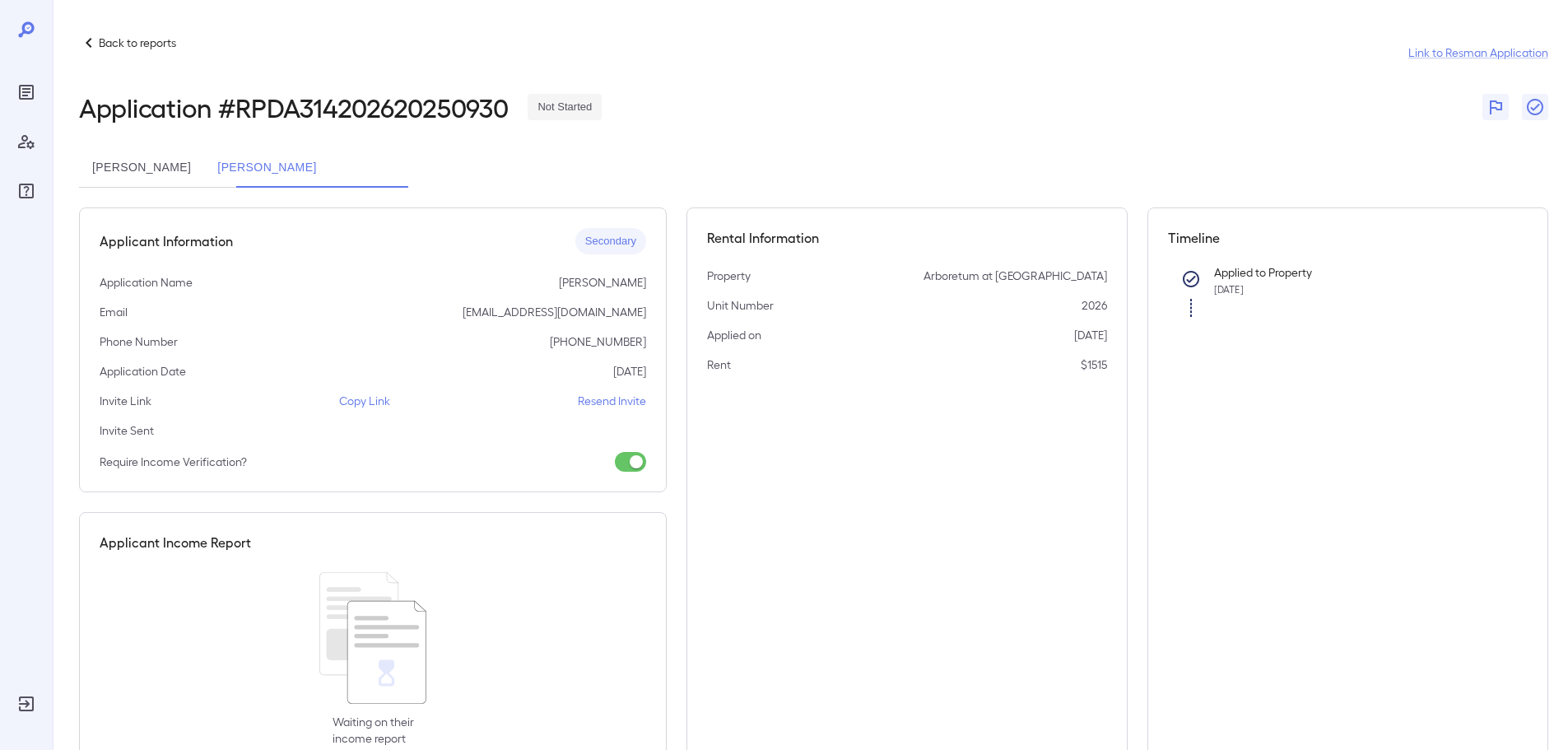
click at [361, 398] on p "Copy Link" at bounding box center [365, 400] width 51 height 16
click at [443, 280] on div "Application Name [PERSON_NAME]" at bounding box center [372, 282] width 546 height 16
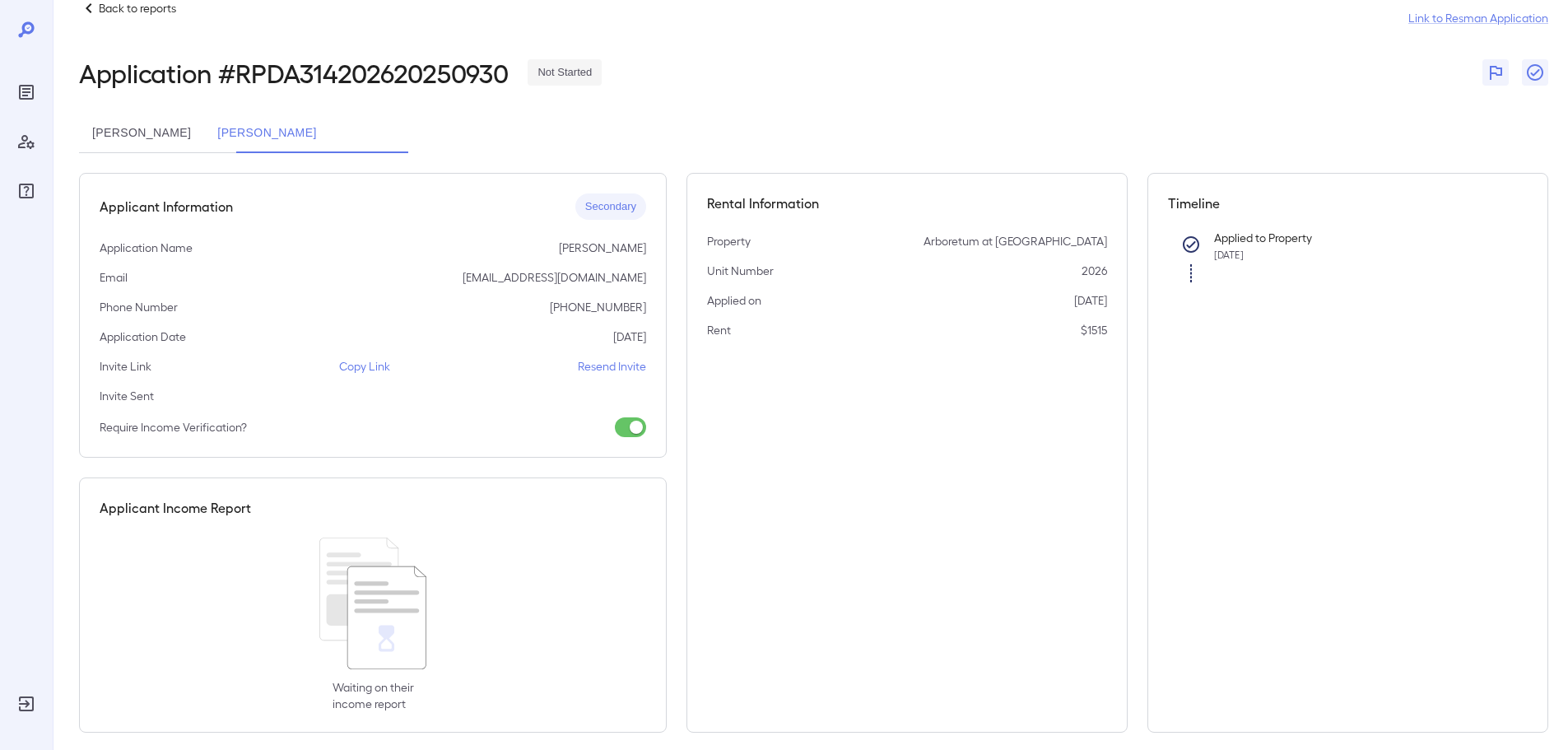
scroll to position [50, 0]
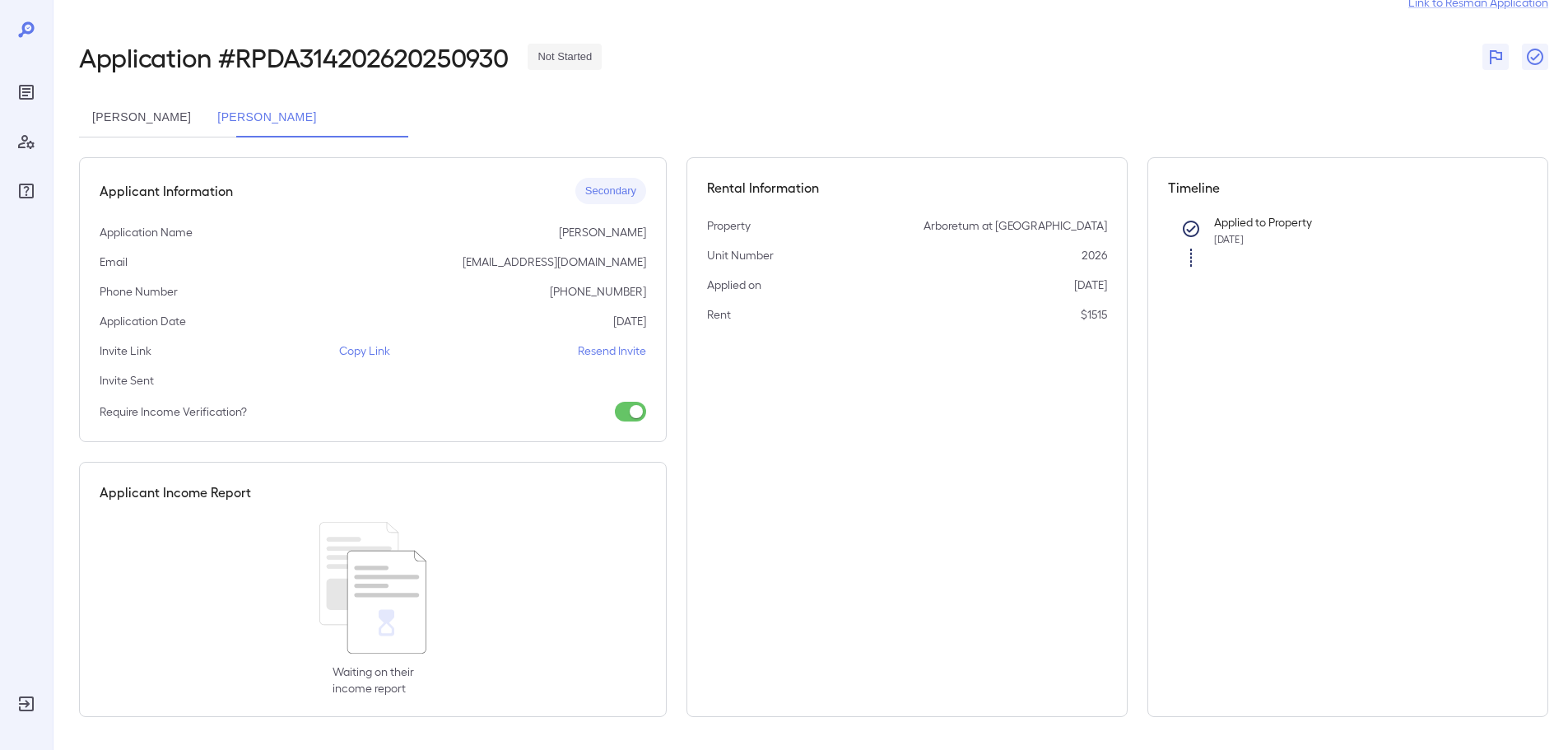
click at [514, 299] on div "Phone Number [PHONE_NUMBER]" at bounding box center [372, 291] width 546 height 16
click at [910, 417] on div "Rental Information Property Arboretum at [GEOGRAPHIC_DATA] Unit Number 2026 App…" at bounding box center [906, 437] width 441 height 560
click at [935, 440] on div "Rental Information Property Arboretum at [GEOGRAPHIC_DATA] Unit Number 2026 App…" at bounding box center [906, 437] width 441 height 560
click at [994, 433] on div "Rental Information Property Arboretum at Lewisville Unit Number 2026 Applied on…" at bounding box center [906, 437] width 441 height 560
click at [909, 423] on div "Rental Information Property Arboretum at Lewisville Unit Number 2026 Applied on…" at bounding box center [906, 437] width 441 height 560
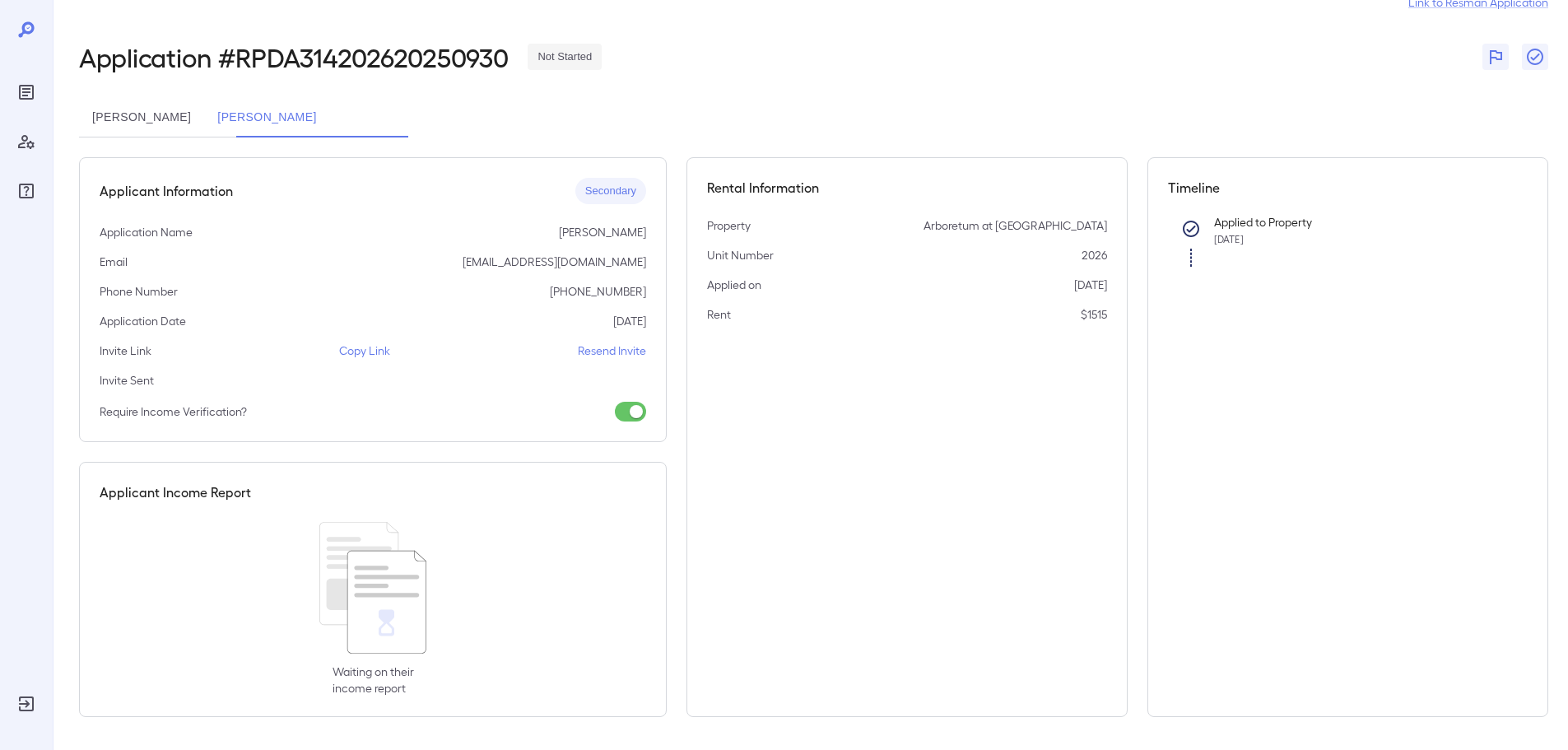
click at [616, 349] on p "Resend Invite" at bounding box center [612, 350] width 68 height 16
click at [529, 381] on div "Invite Sent" at bounding box center [372, 380] width 546 height 16
click at [592, 352] on p "Resend Invite" at bounding box center [612, 350] width 68 height 16
click at [164, 116] on button "[PERSON_NAME]" at bounding box center [142, 118] width 125 height 40
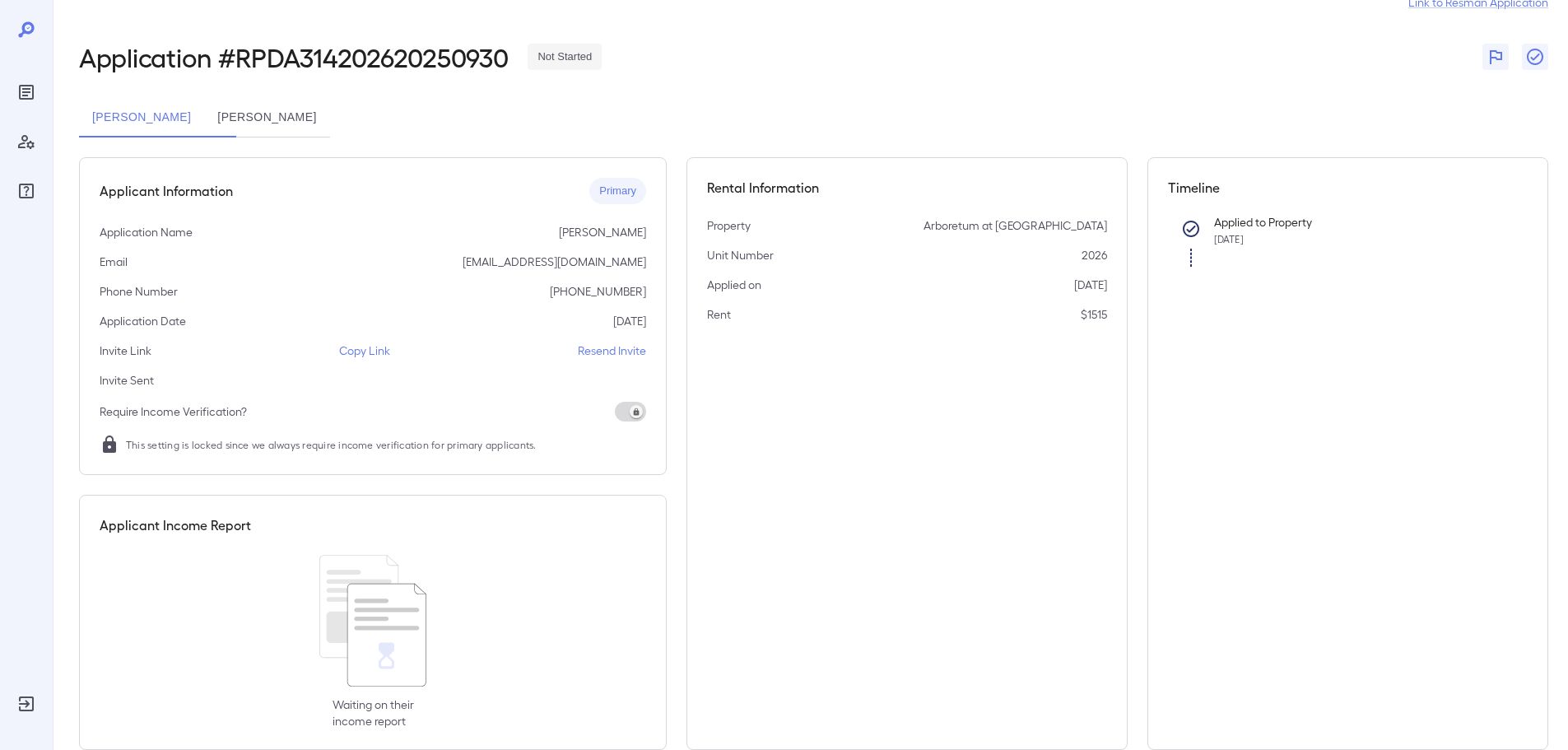
click at [599, 350] on p "Resend Invite" at bounding box center [612, 350] width 68 height 16
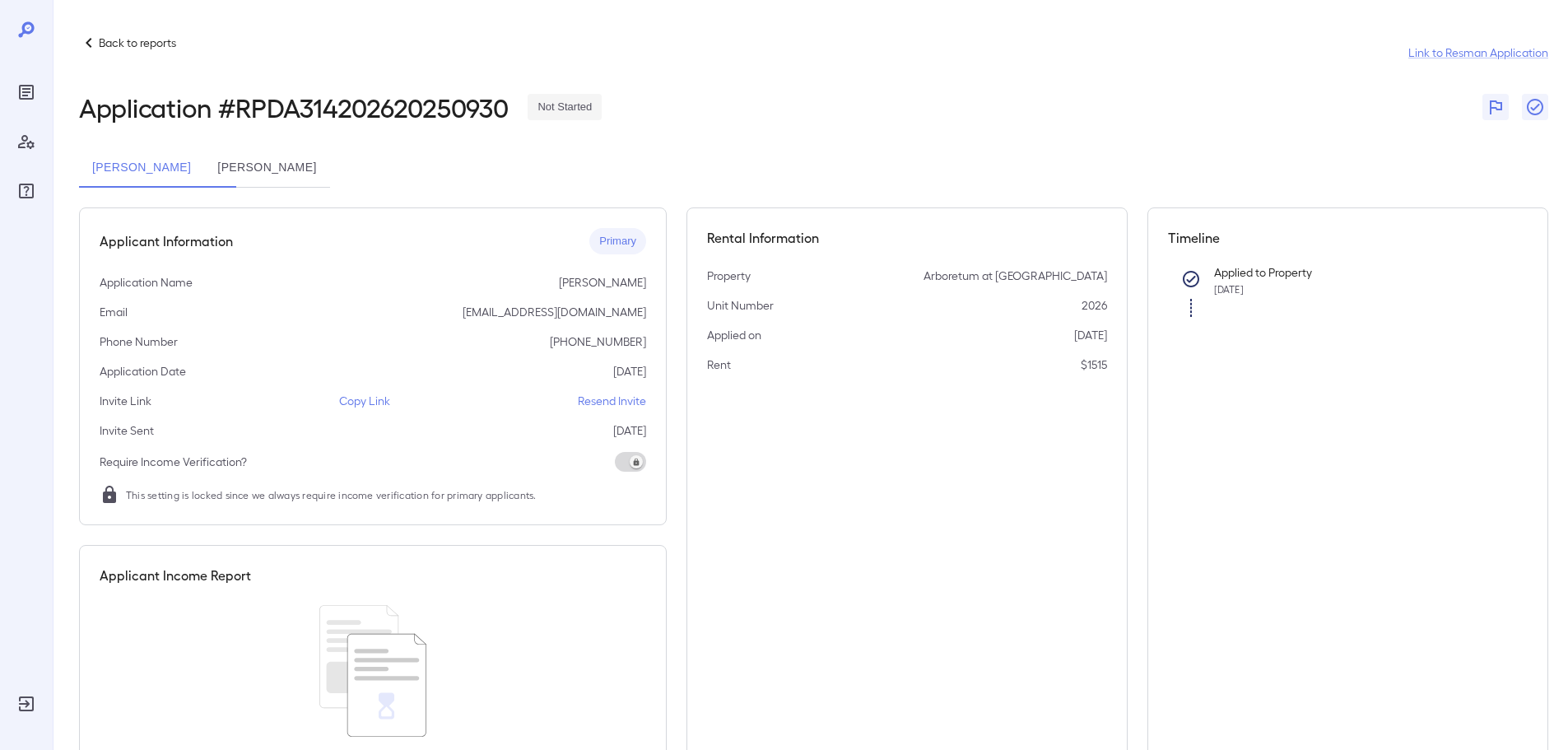
click at [366, 400] on p "Copy Link" at bounding box center [365, 400] width 51 height 16
click at [354, 399] on p "Copy Link" at bounding box center [365, 400] width 51 height 16
click at [503, 404] on div "Invite Link Copy Link Resend Invite" at bounding box center [372, 400] width 546 height 16
click at [118, 39] on p "Back to reports" at bounding box center [137, 43] width 78 height 16
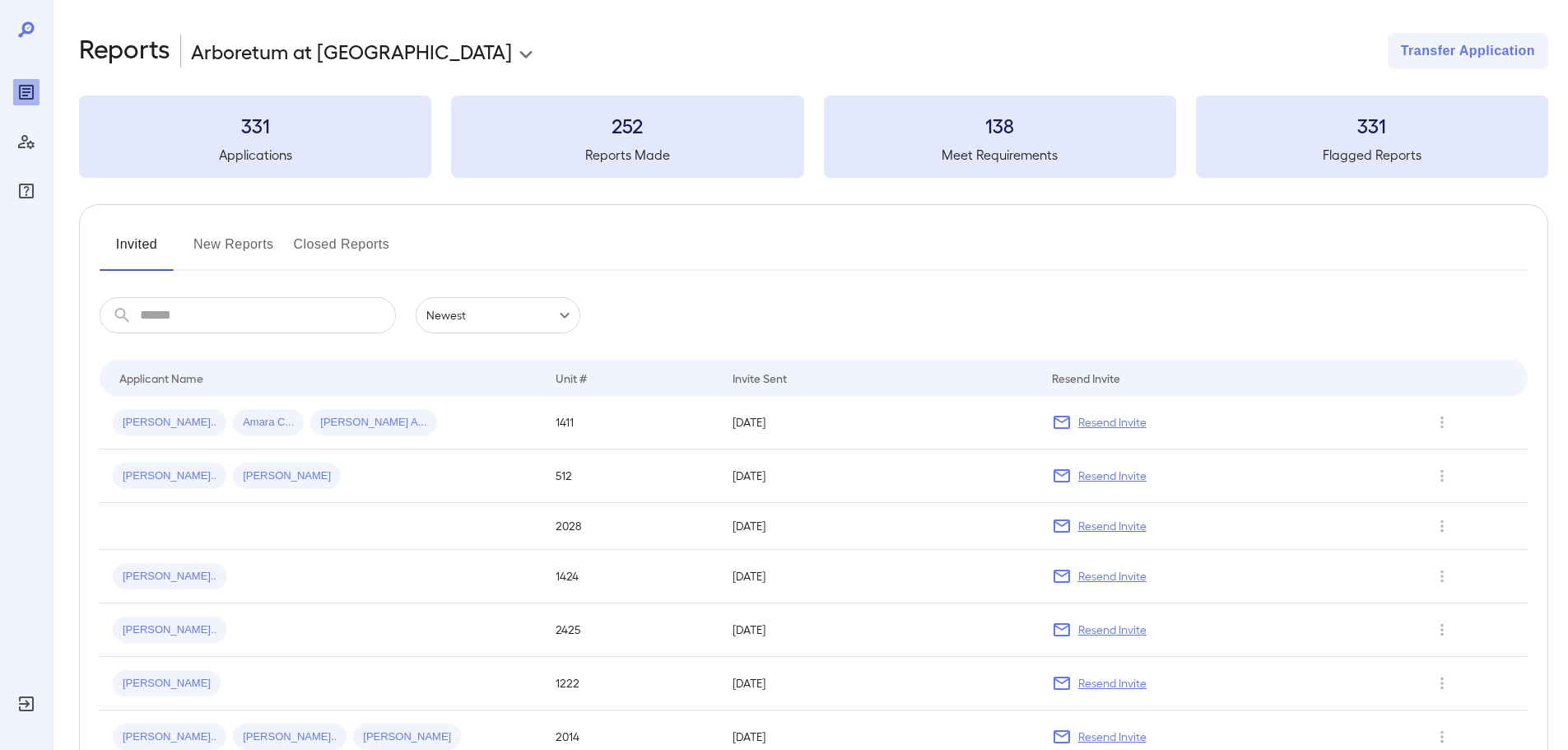
click at [220, 238] on button "New Reports" at bounding box center [233, 252] width 80 height 40
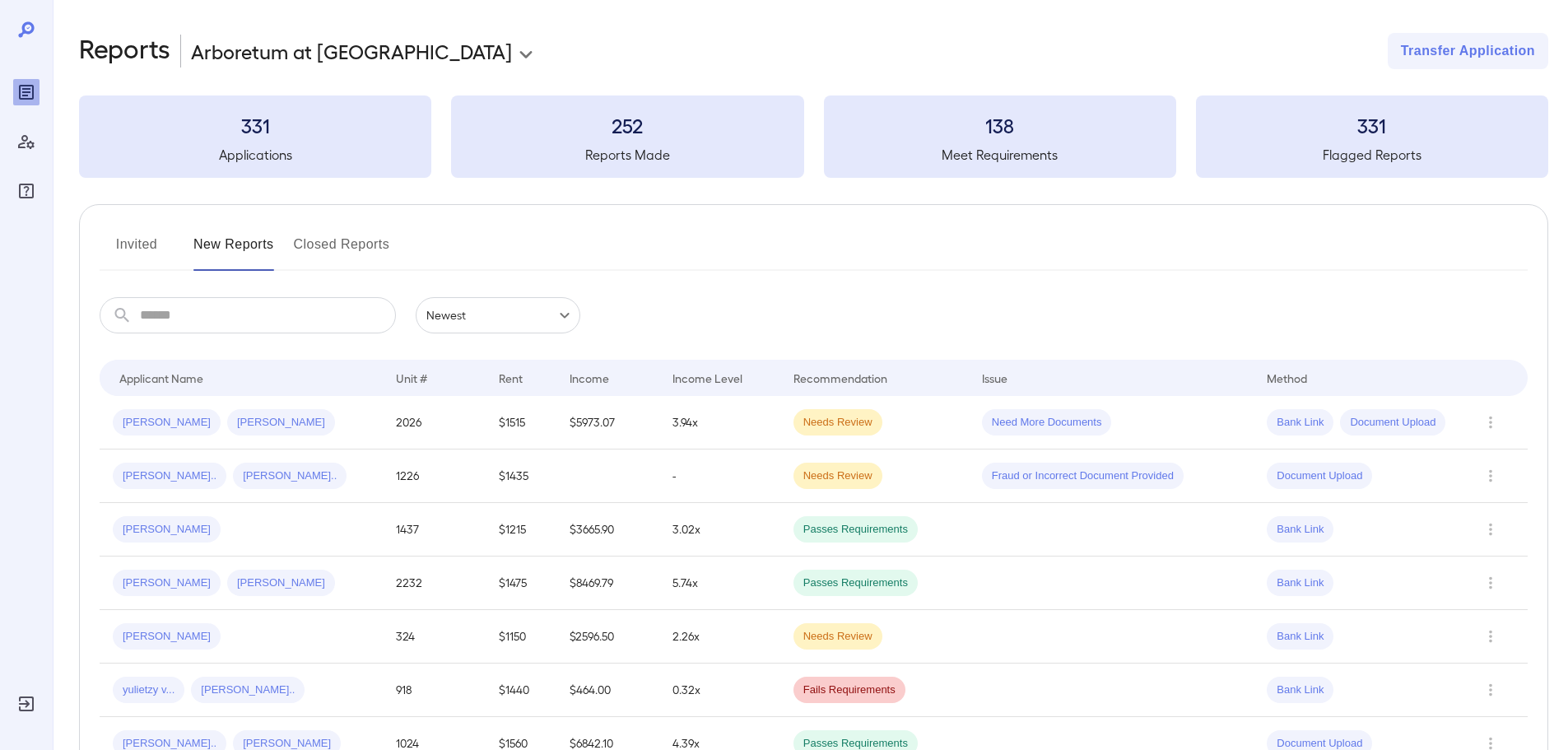
click at [486, 424] on td "$1515" at bounding box center [521, 423] width 71 height 54
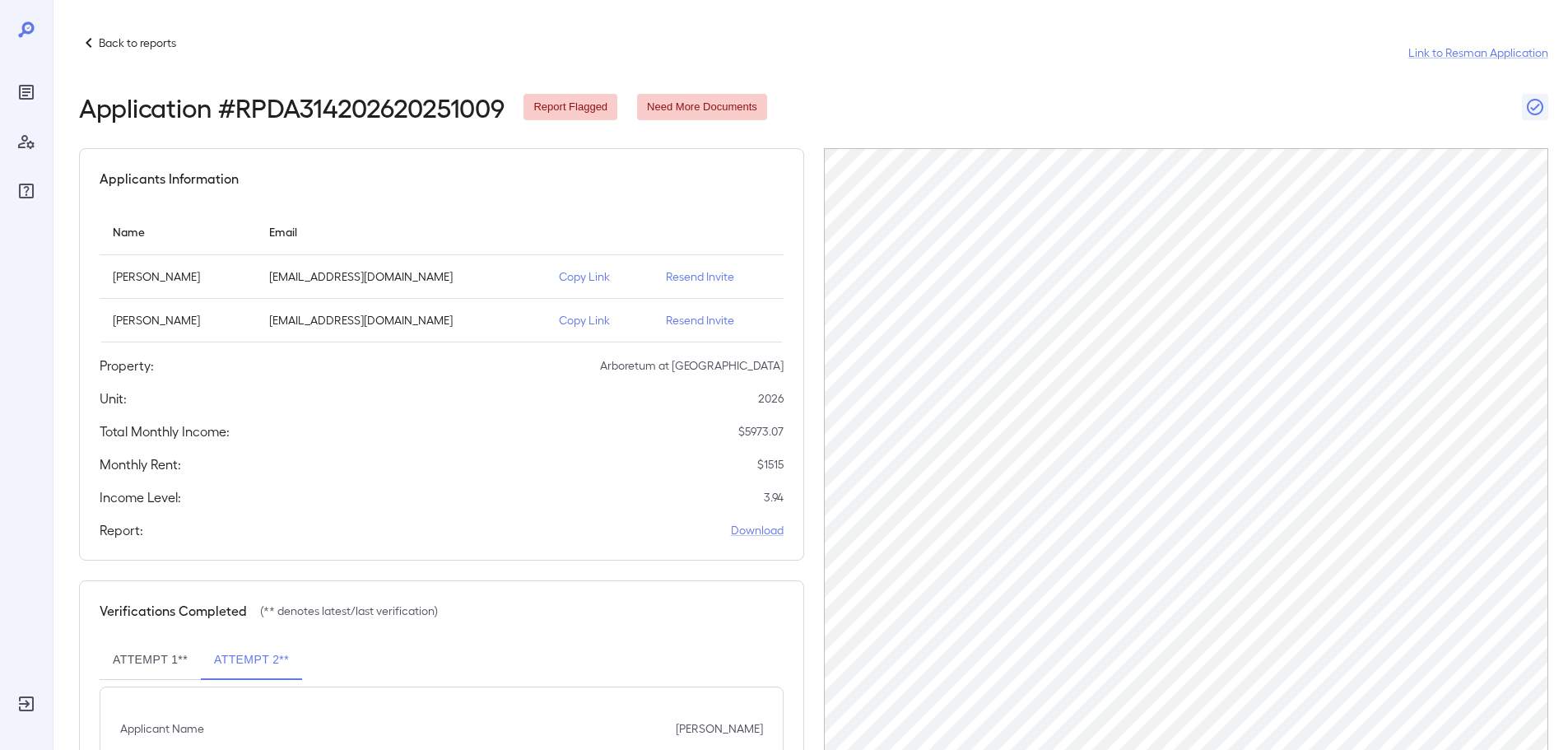
click at [398, 400] on div "Unit: 2026" at bounding box center [441, 398] width 684 height 20
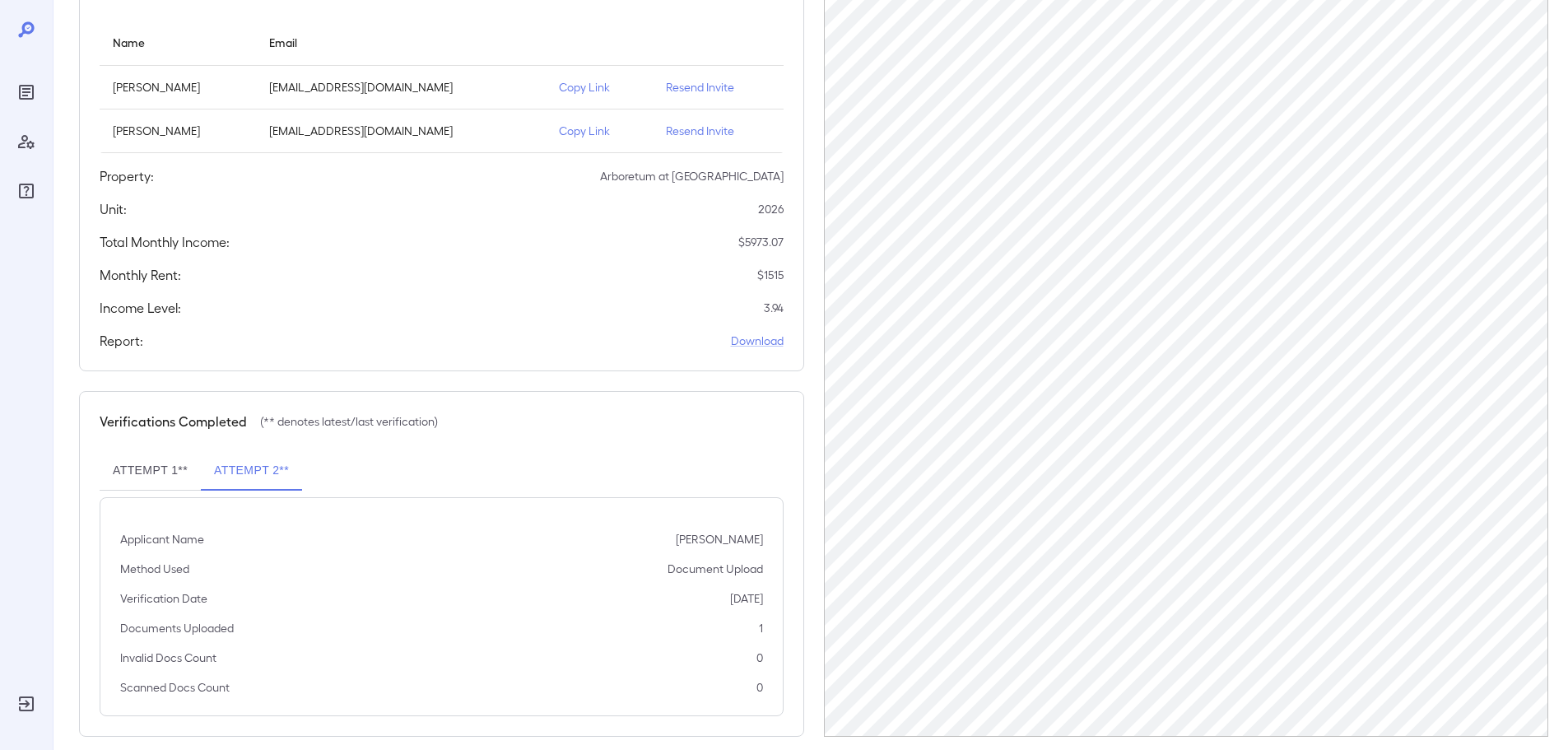
scroll to position [209, 0]
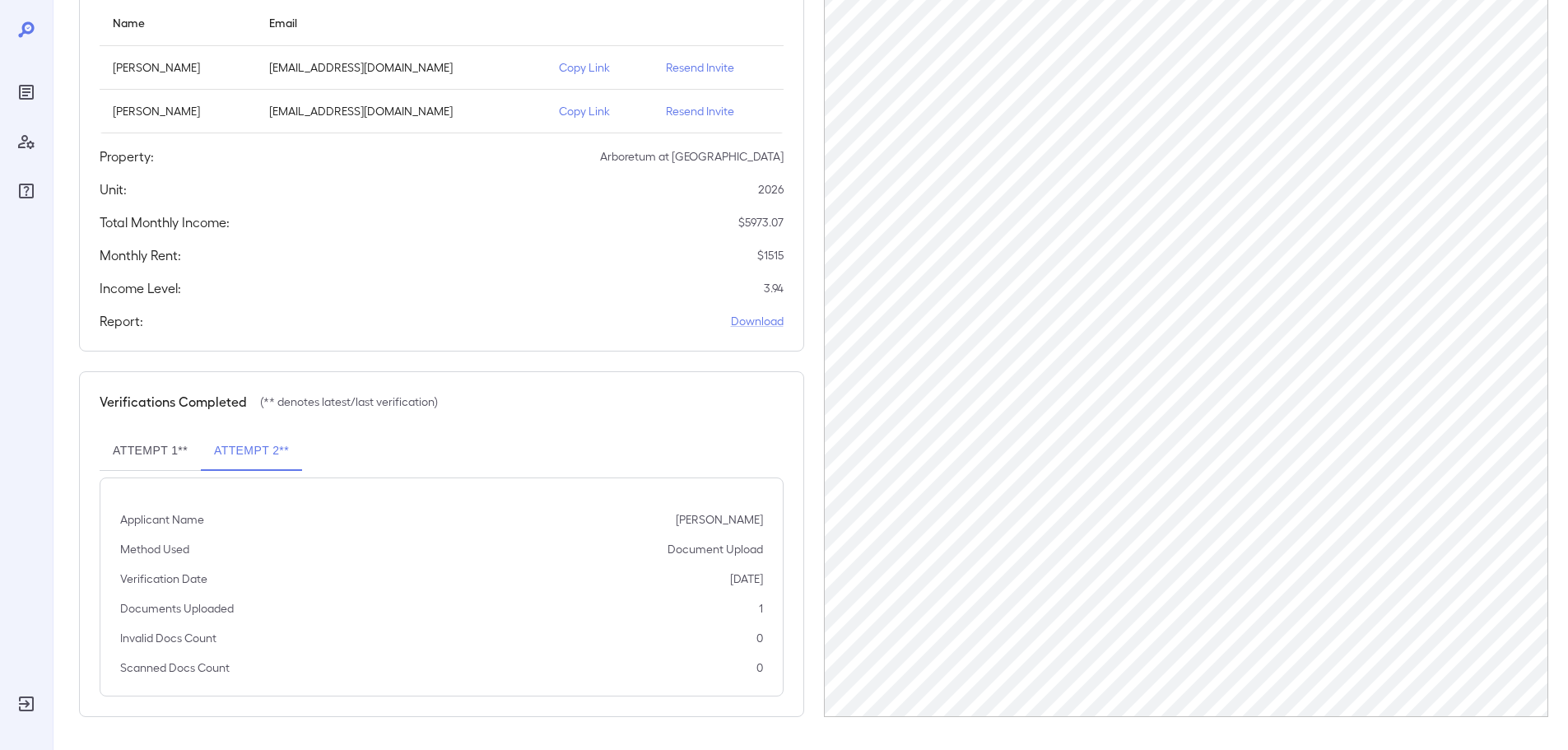
click at [159, 444] on button "Attempt 1**" at bounding box center [149, 451] width 101 height 40
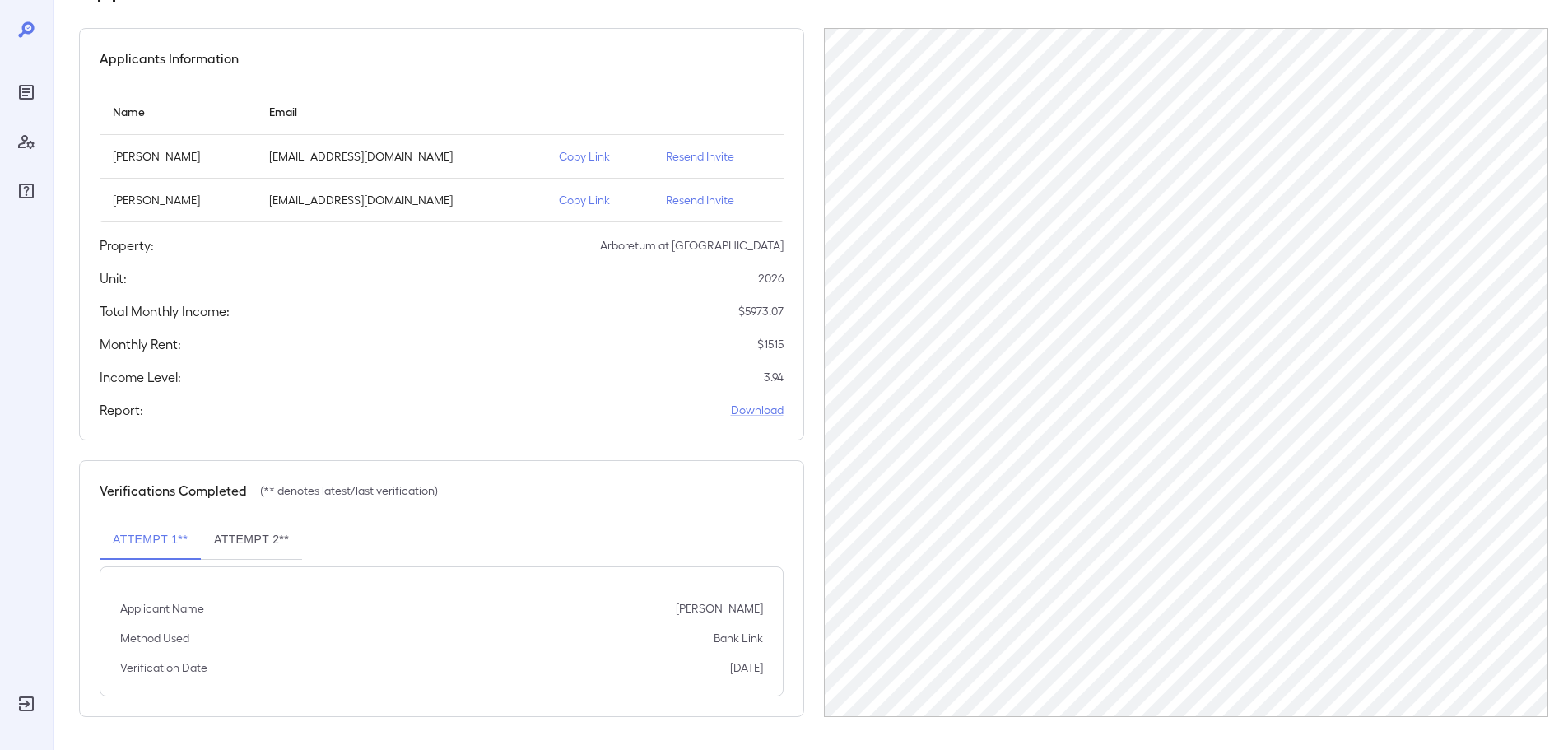
scroll to position [120, 0]
click at [601, 156] on p "Copy Link" at bounding box center [598, 156] width 80 height 16
